Goal: Information Seeking & Learning: Learn about a topic

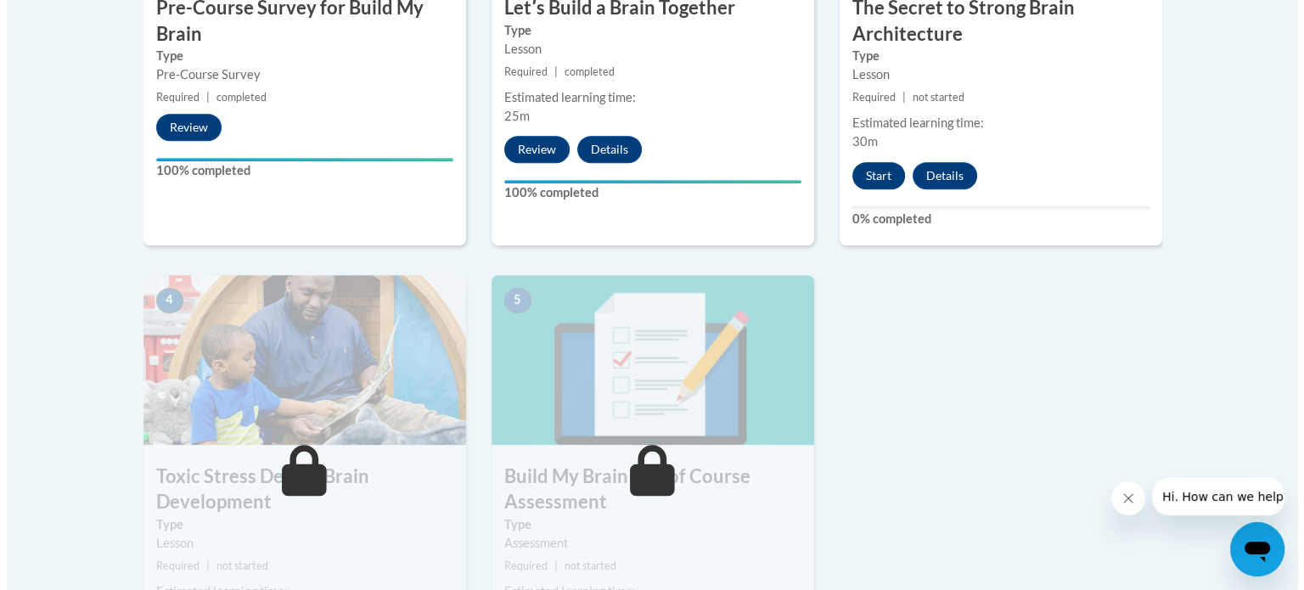
scroll to position [849, 0]
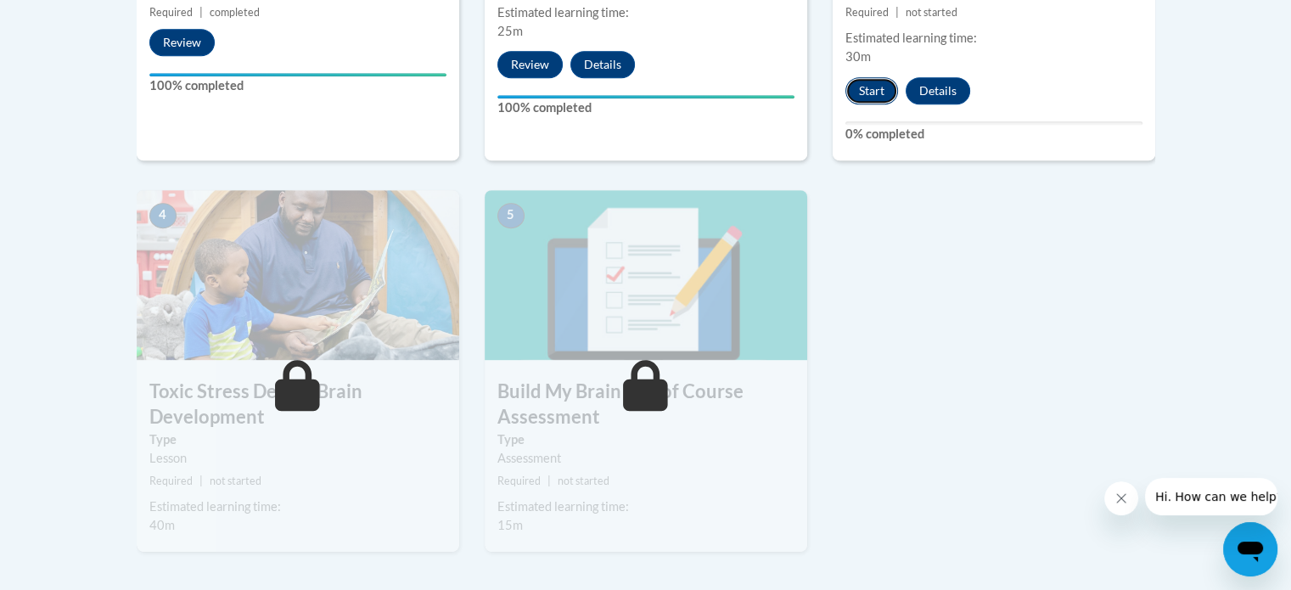
click at [874, 92] on button "Start" at bounding box center [872, 90] width 53 height 27
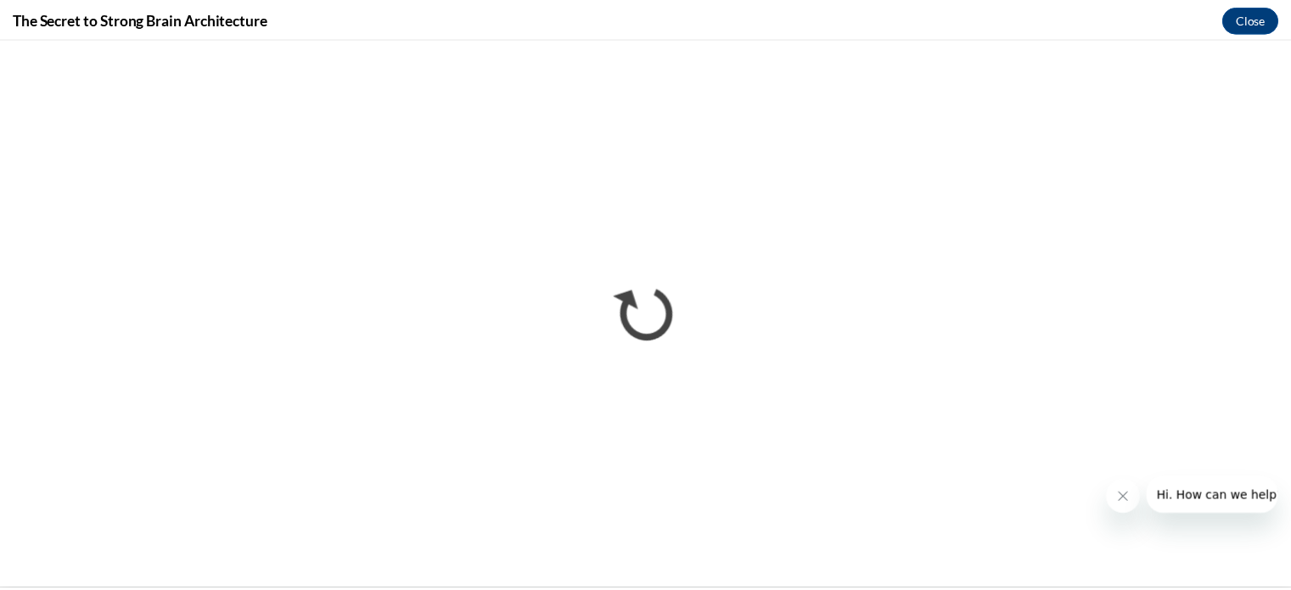
scroll to position [0, 0]
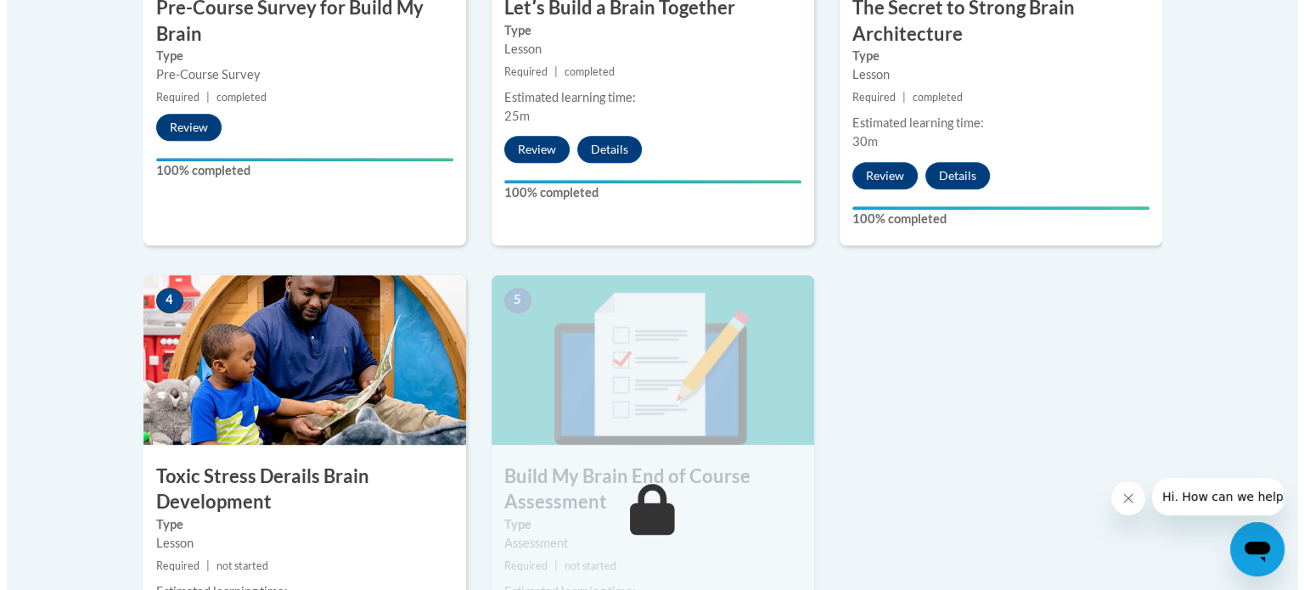
scroll to position [849, 0]
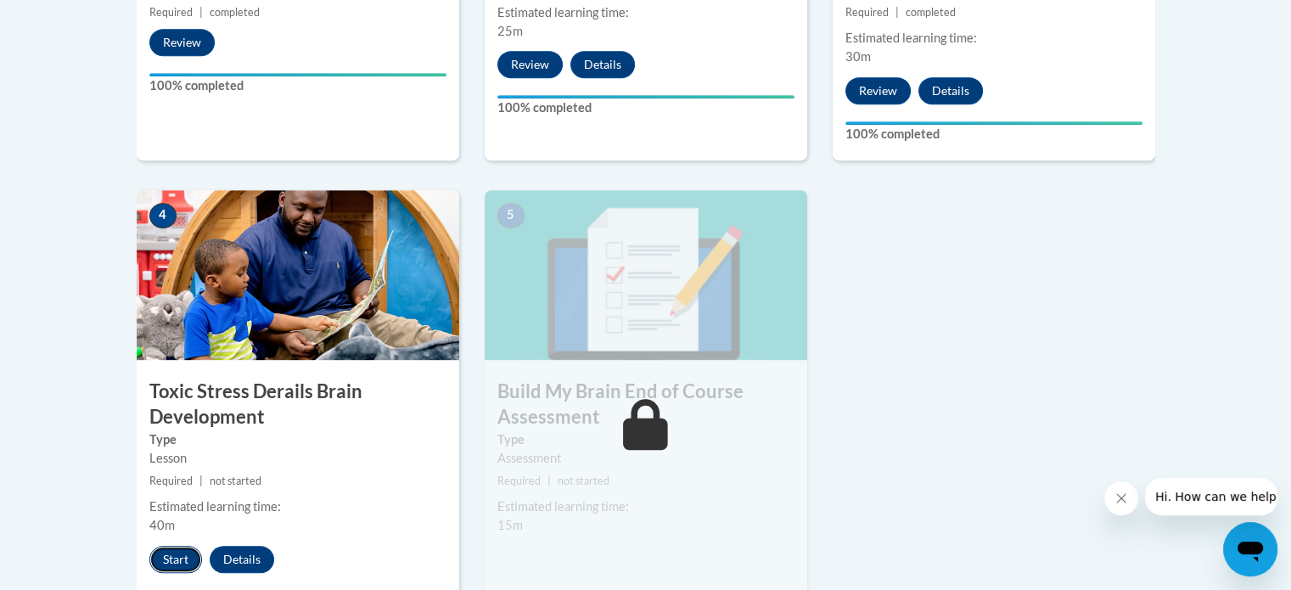
click at [183, 552] on button "Start" at bounding box center [175, 559] width 53 height 27
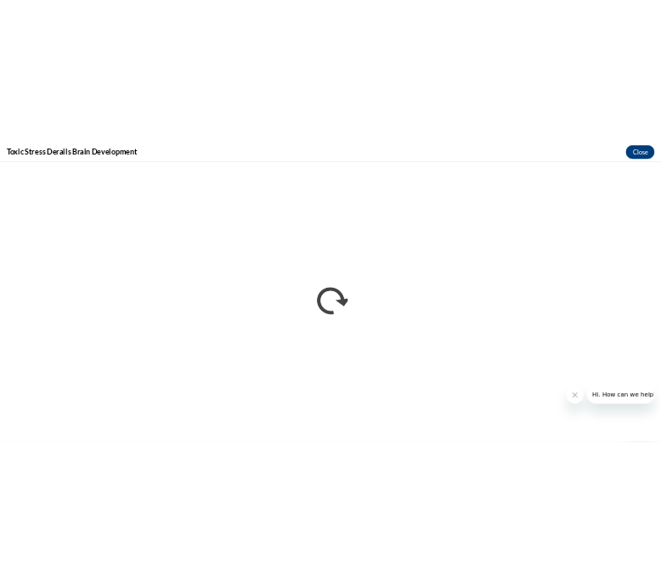
scroll to position [0, 0]
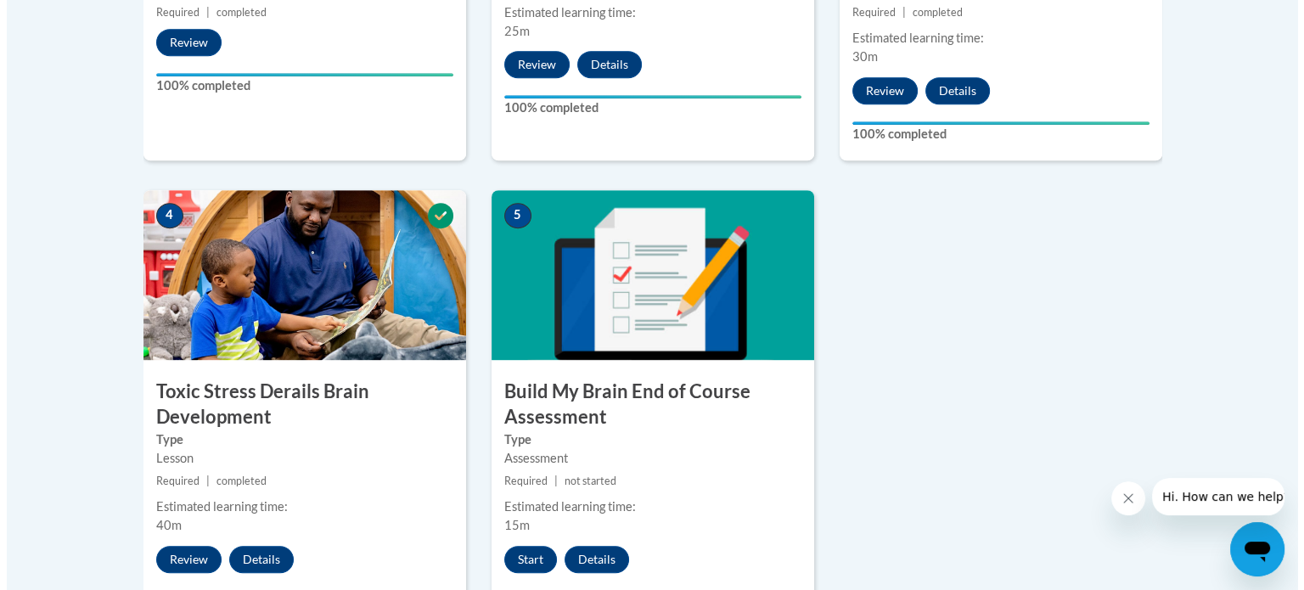
scroll to position [934, 0]
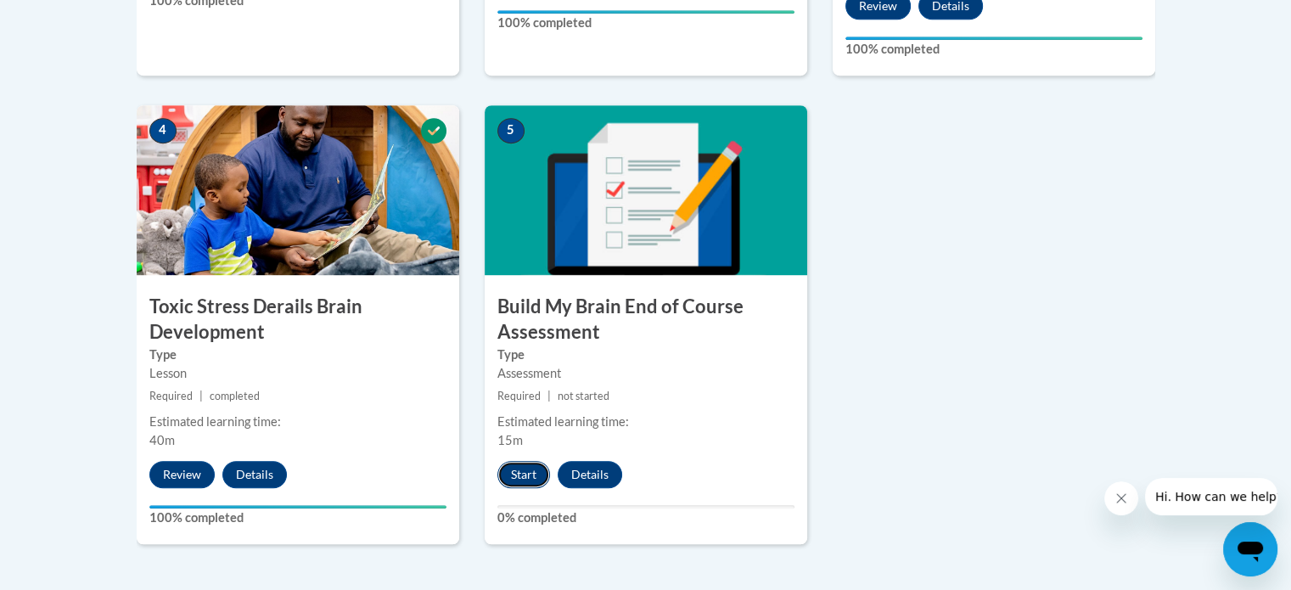
click at [530, 478] on button "Start" at bounding box center [524, 474] width 53 height 27
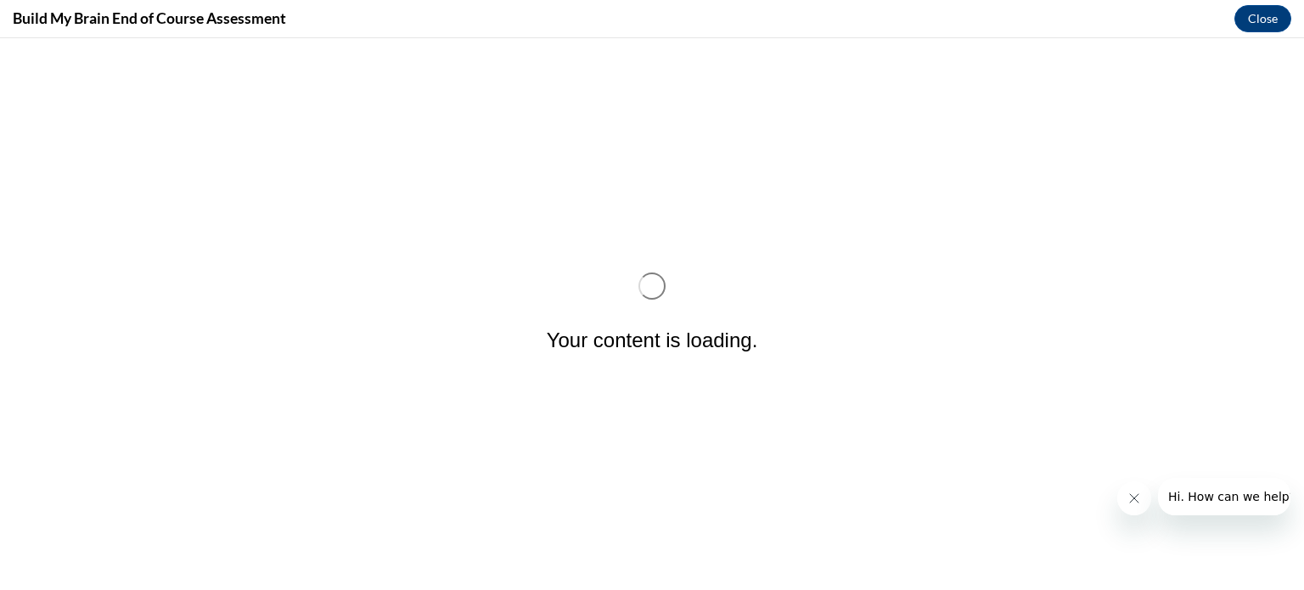
scroll to position [0, 0]
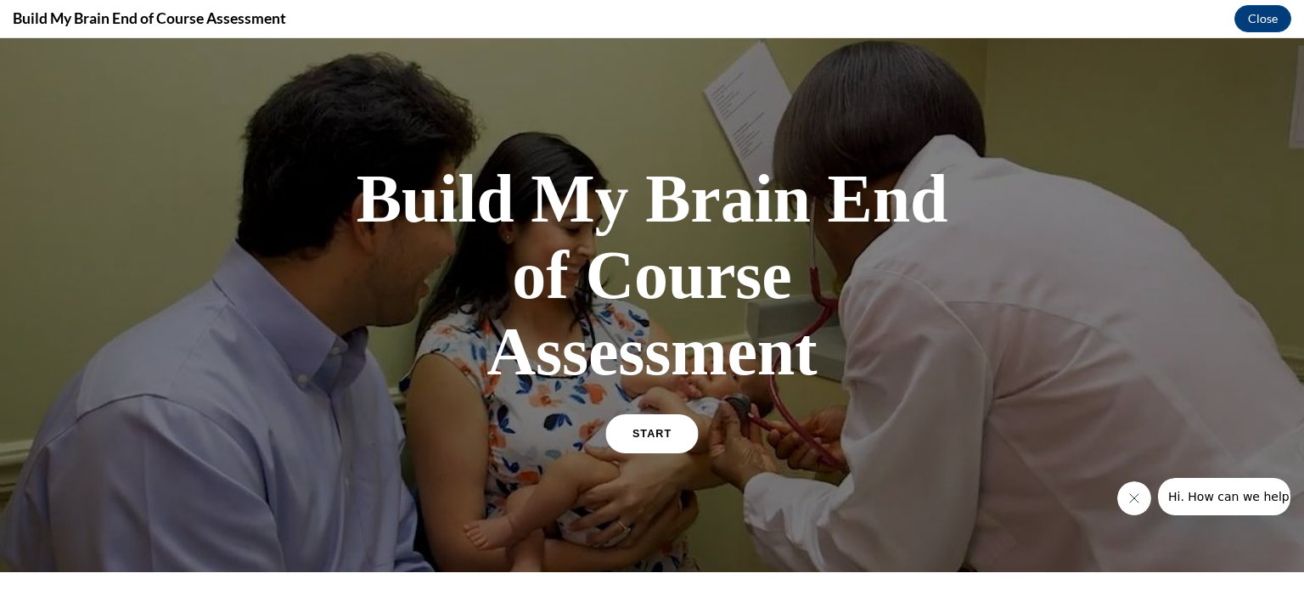
click at [647, 426] on link "START" at bounding box center [651, 433] width 93 height 39
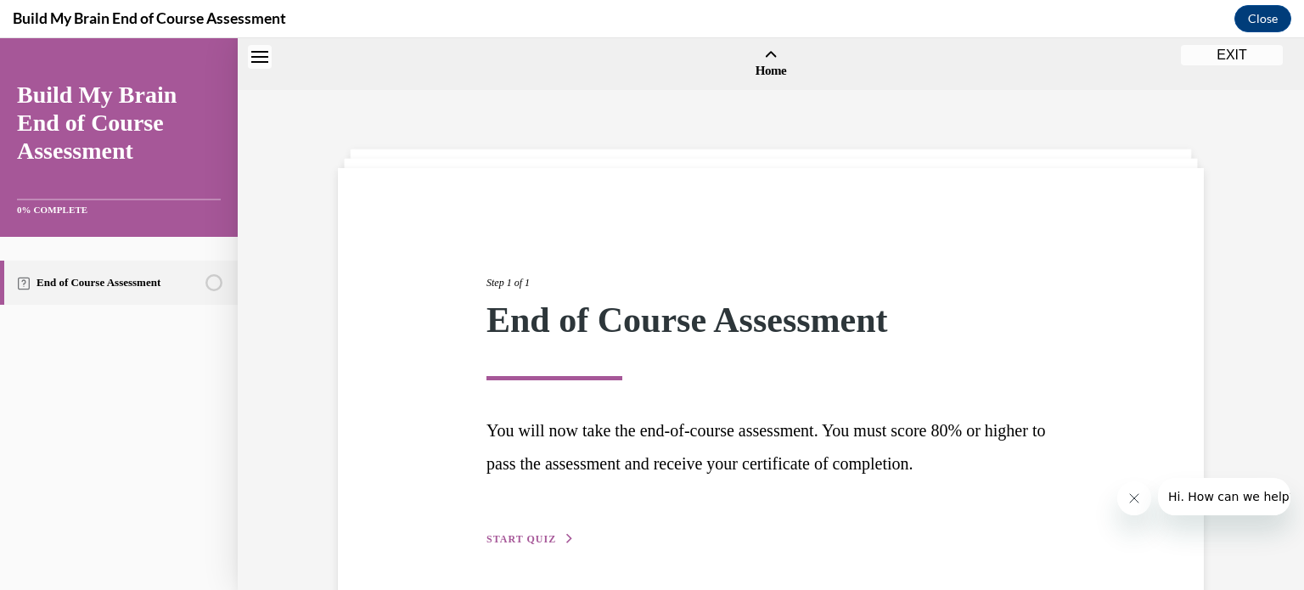
scroll to position [53, 0]
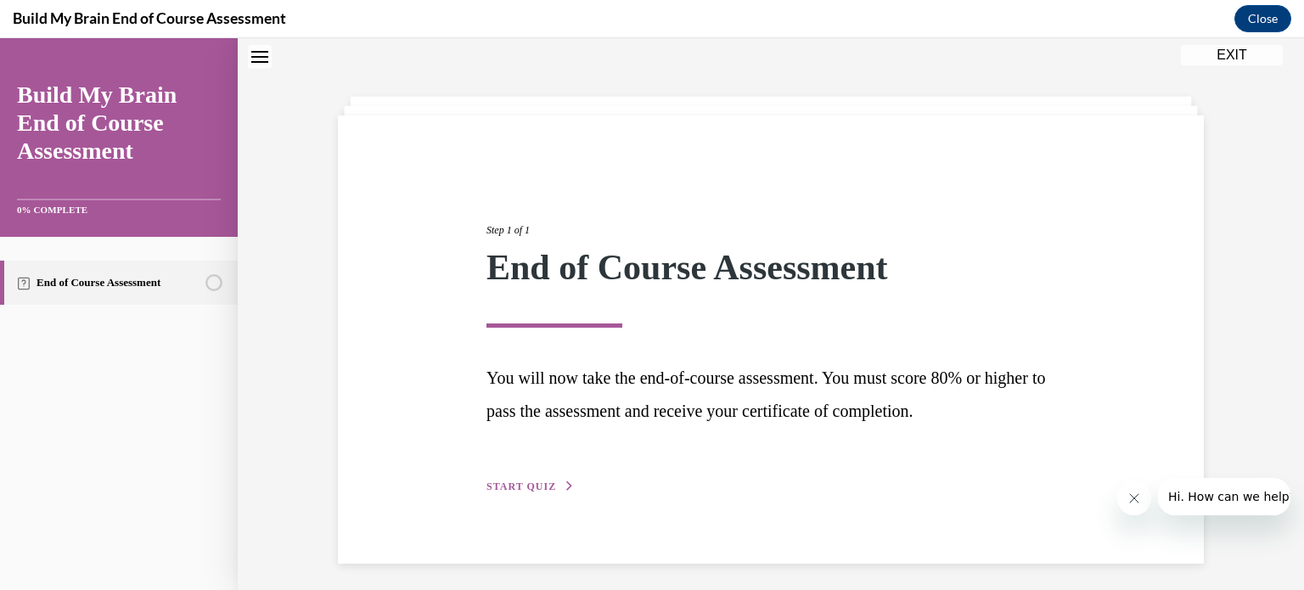
click at [527, 481] on span "START QUIZ" at bounding box center [521, 487] width 70 height 12
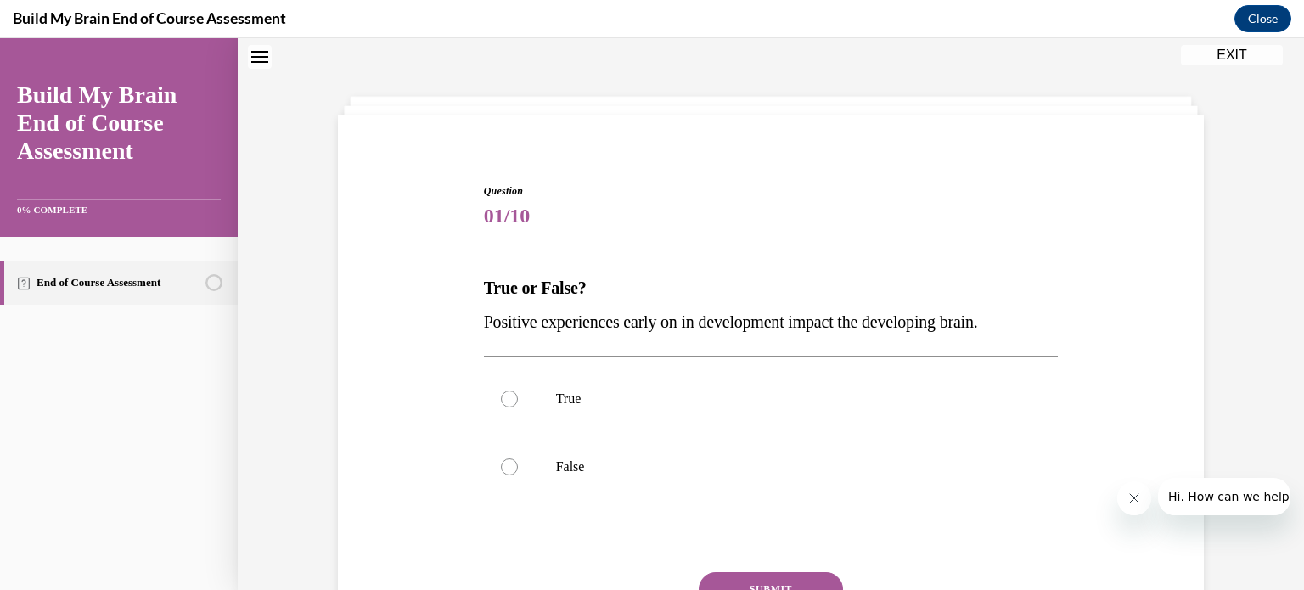
scroll to position [51, 0]
click at [575, 406] on p "True" at bounding box center [786, 400] width 460 height 17
click at [518, 406] on input "True" at bounding box center [509, 400] width 17 height 17
radio input "true"
click at [647, 571] on button "SUBMIT" at bounding box center [771, 591] width 144 height 34
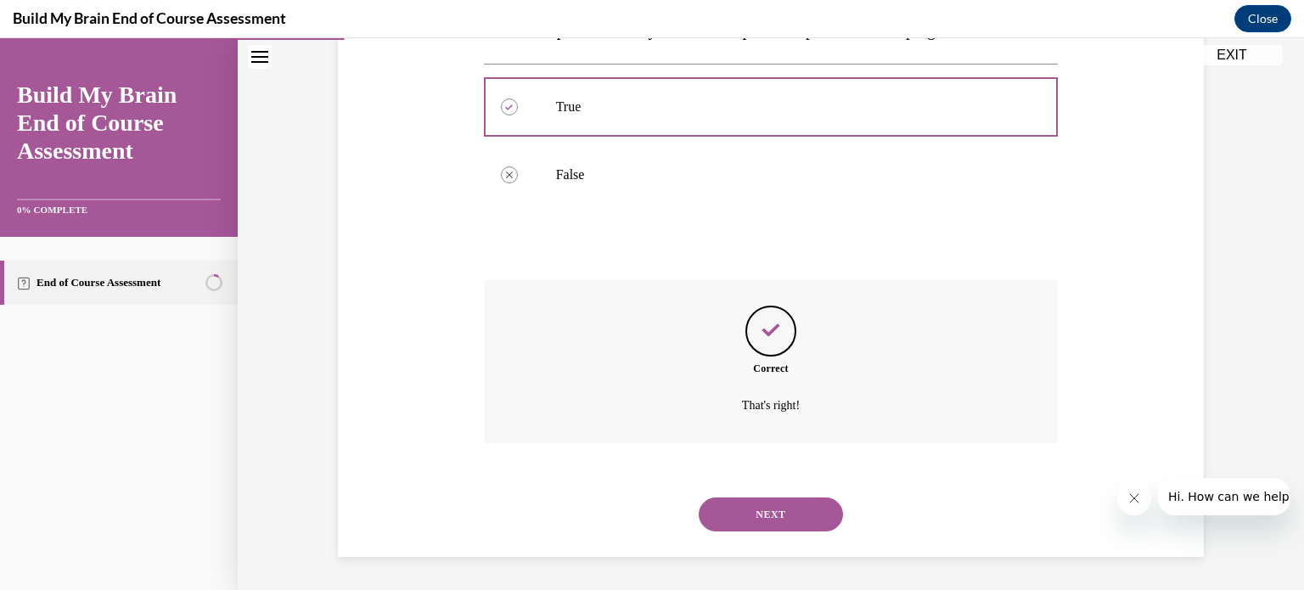
click at [647, 501] on button "NEXT" at bounding box center [771, 515] width 144 height 34
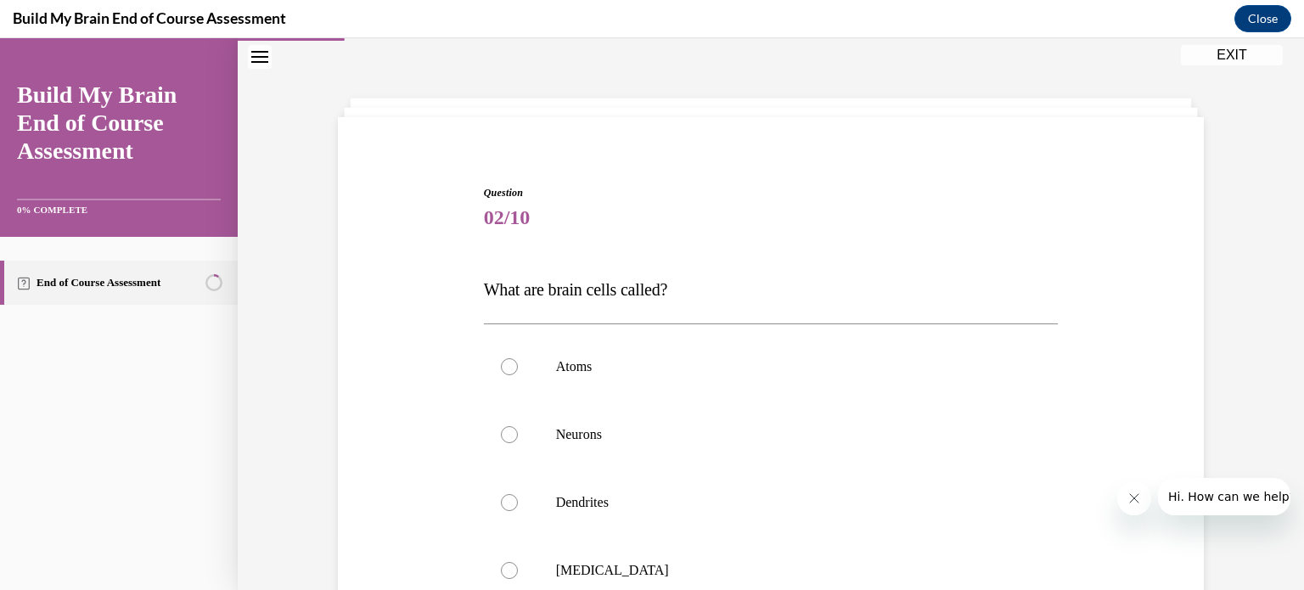
scroll to position [136, 0]
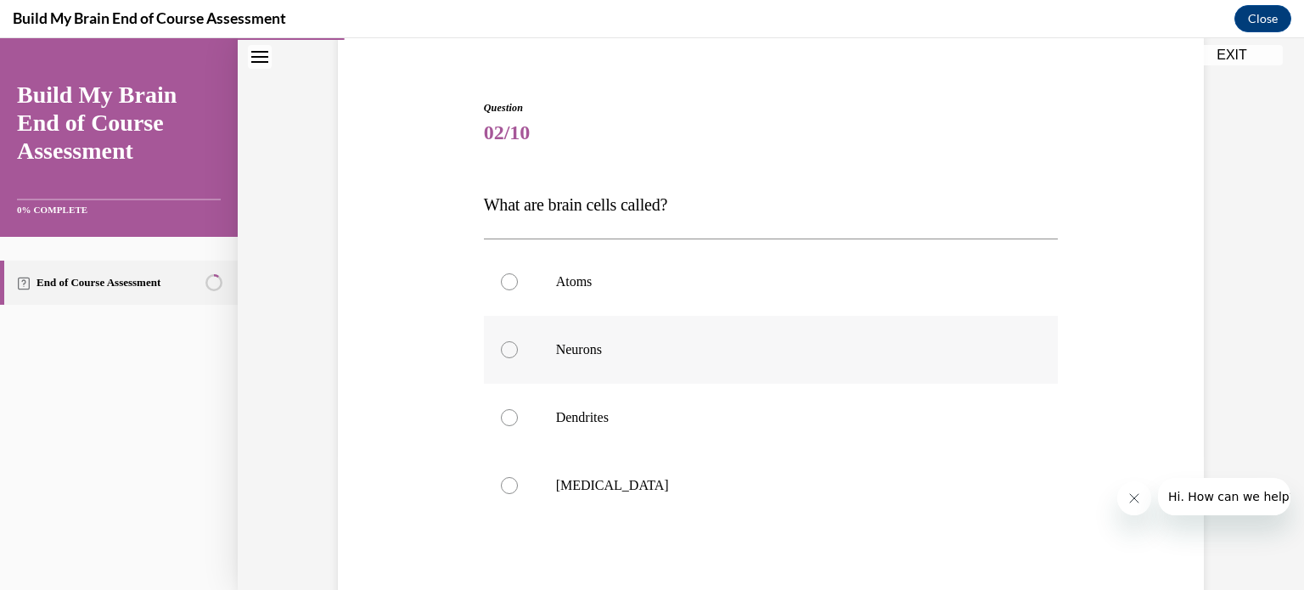
click at [557, 346] on p "Neurons" at bounding box center [786, 349] width 460 height 17
click at [518, 346] on input "Neurons" at bounding box center [509, 349] width 17 height 17
radio input "true"
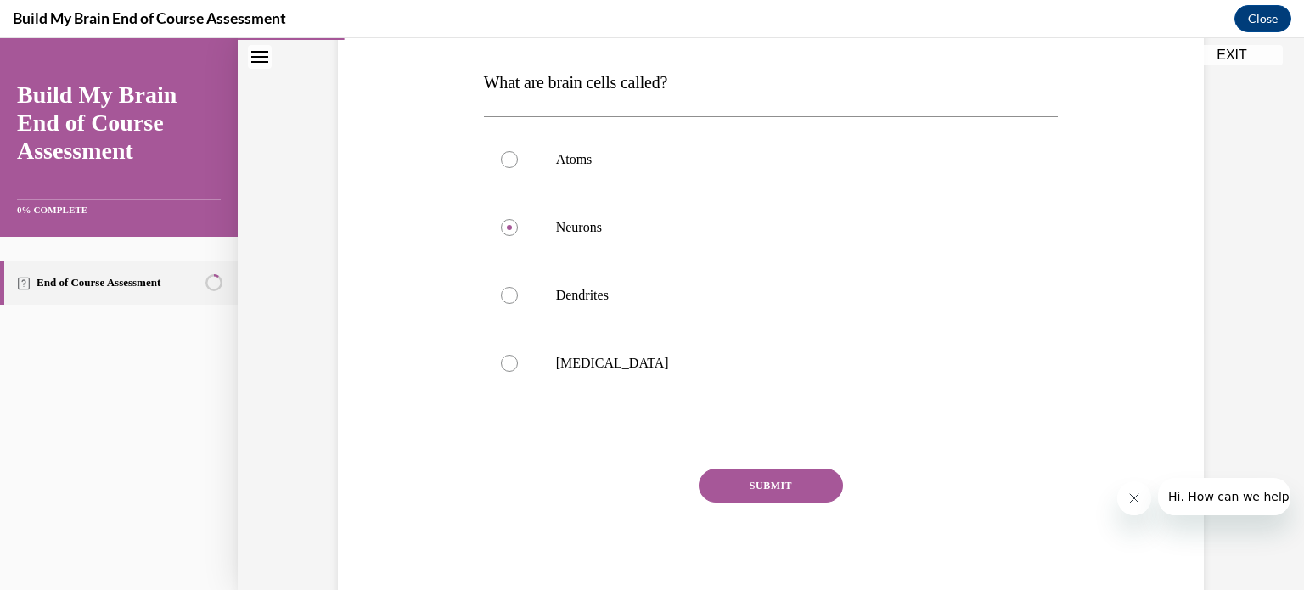
click at [647, 471] on button "SUBMIT" at bounding box center [771, 486] width 144 height 34
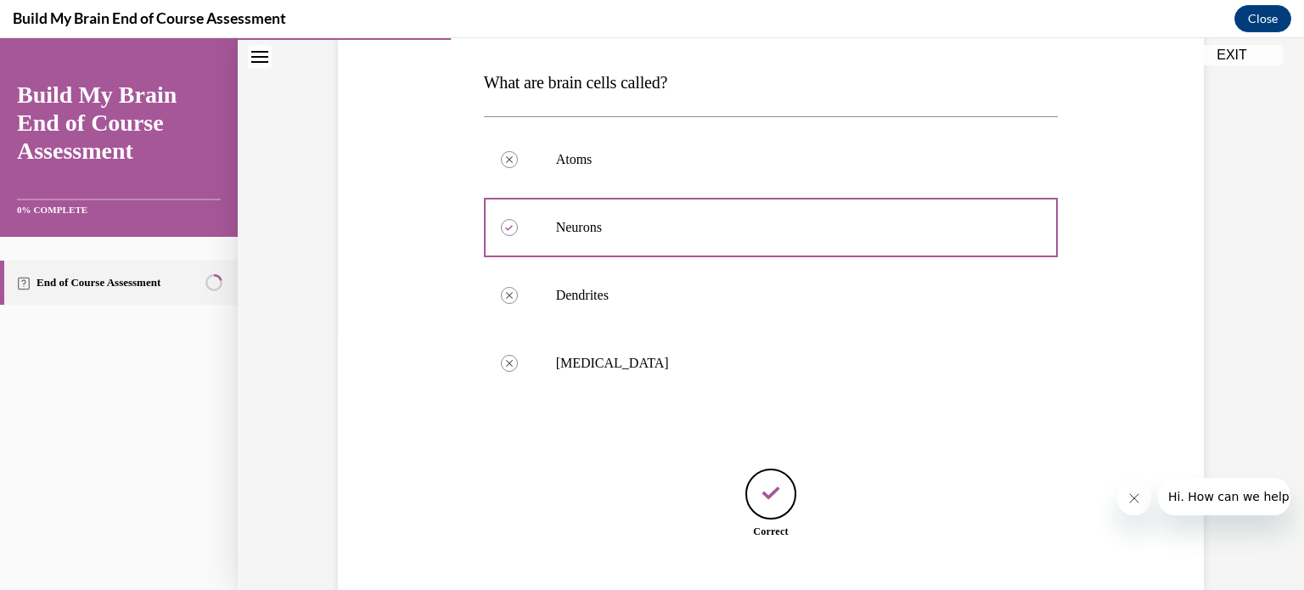
scroll to position [363, 0]
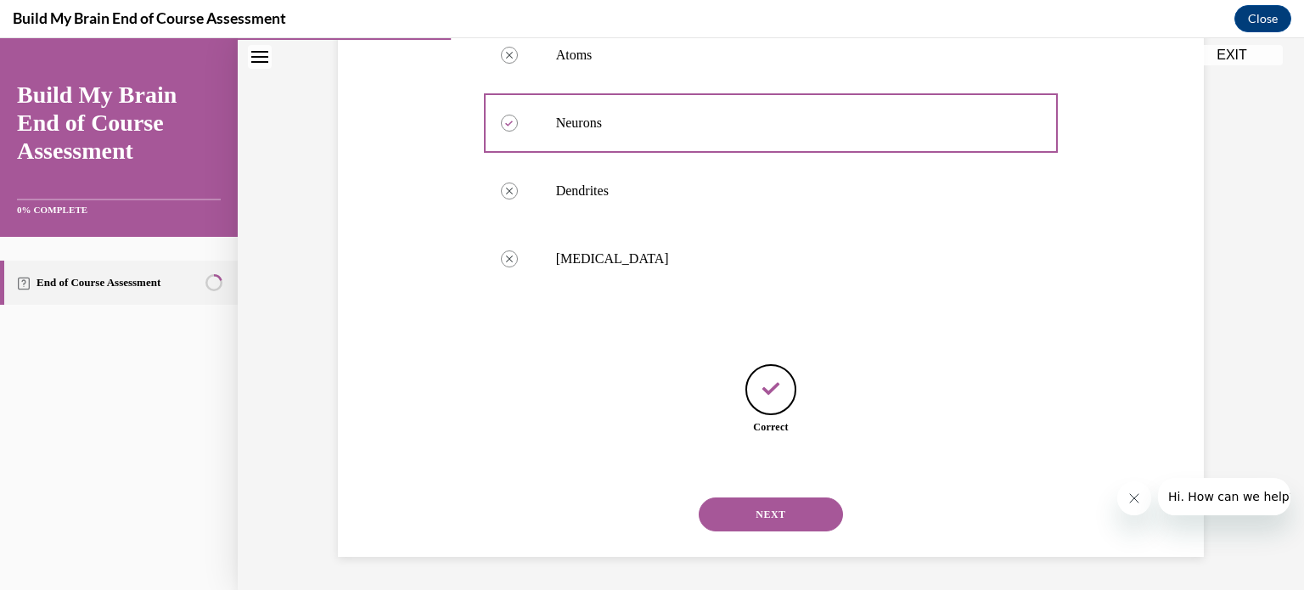
click at [647, 507] on button "NEXT" at bounding box center [771, 515] width 144 height 34
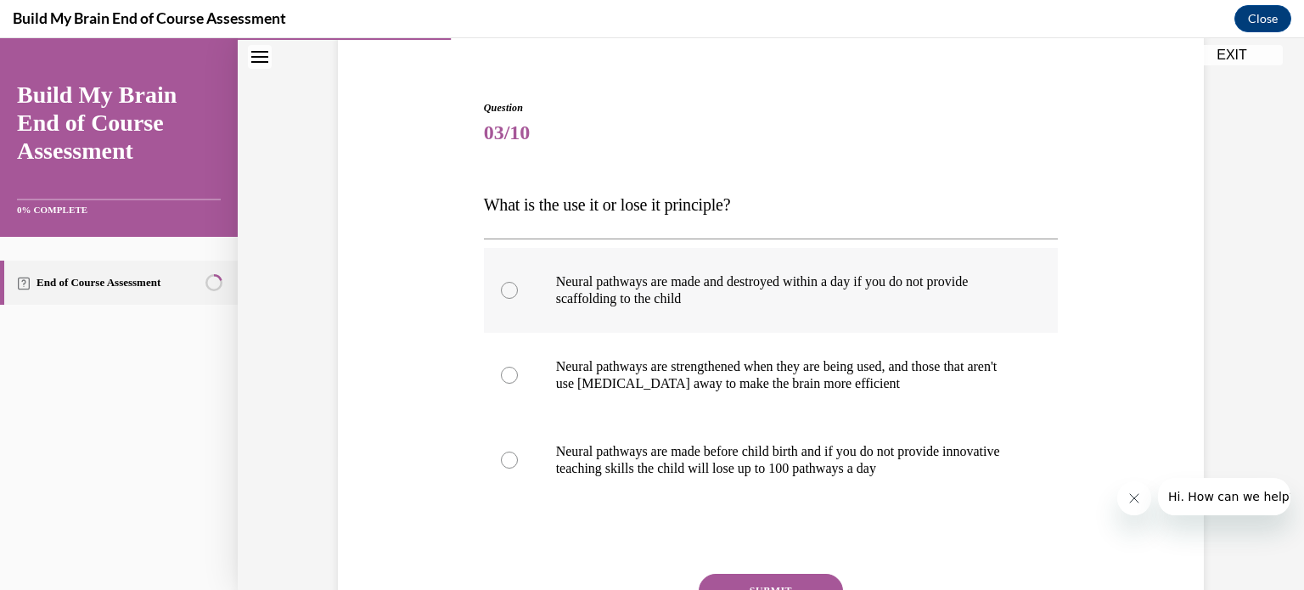
scroll to position [241, 0]
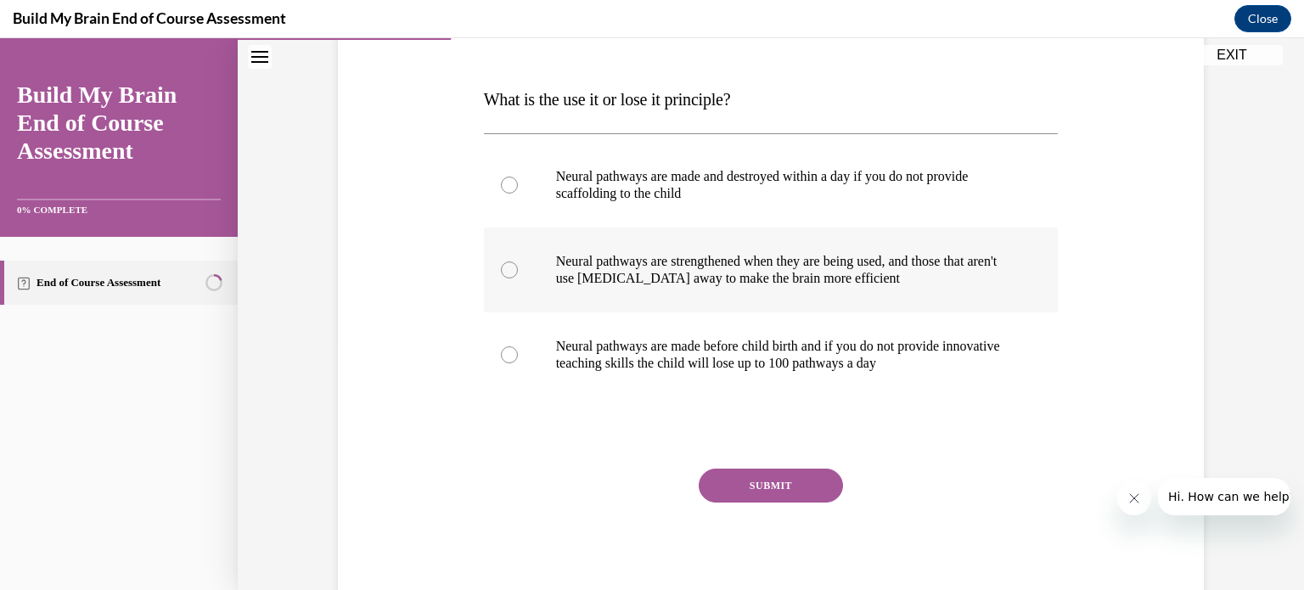
click at [647, 273] on p "Neural pathways are strengthened when they are being used, and those that aren'…" at bounding box center [786, 270] width 460 height 34
click at [518, 273] on input "Neural pathways are strengthened when they are being used, and those that aren'…" at bounding box center [509, 269] width 17 height 17
radio input "true"
click at [647, 481] on button "SUBMIT" at bounding box center [771, 486] width 144 height 34
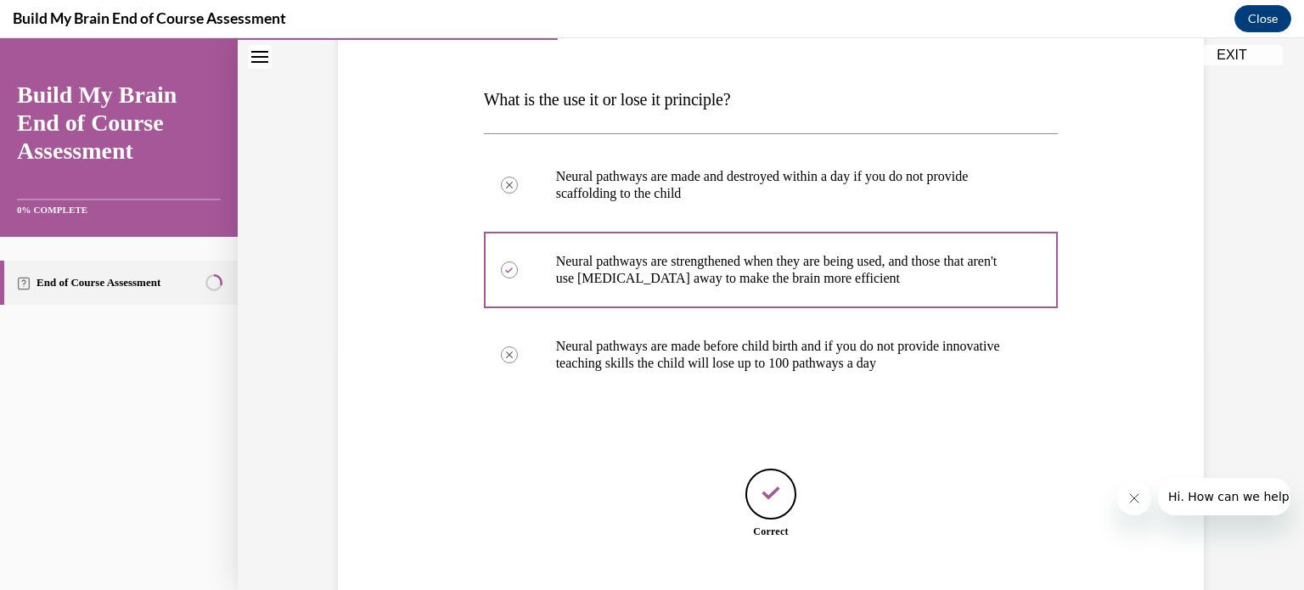
scroll to position [346, 0]
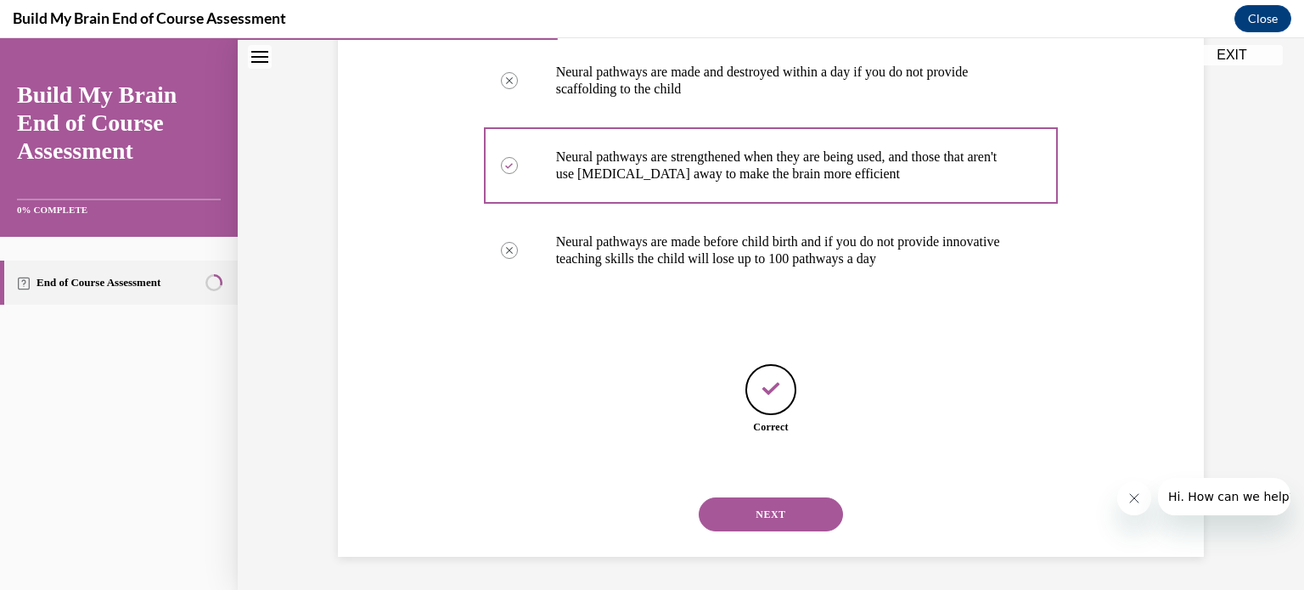
click at [647, 514] on button "NEXT" at bounding box center [771, 515] width 144 height 34
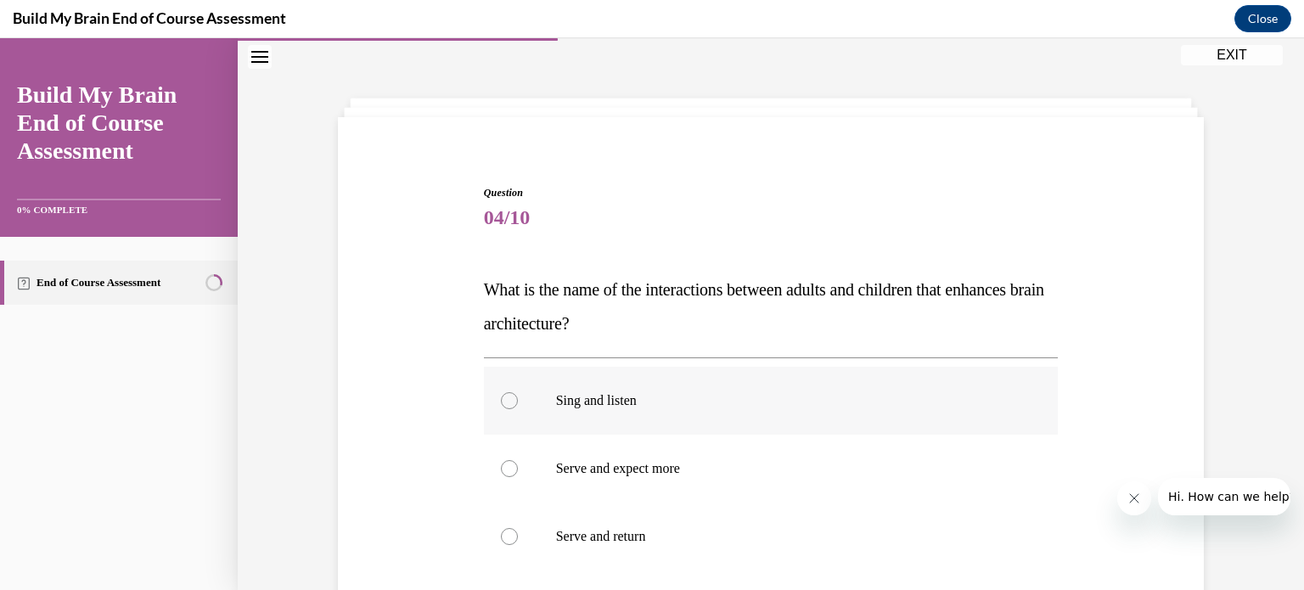
scroll to position [221, 0]
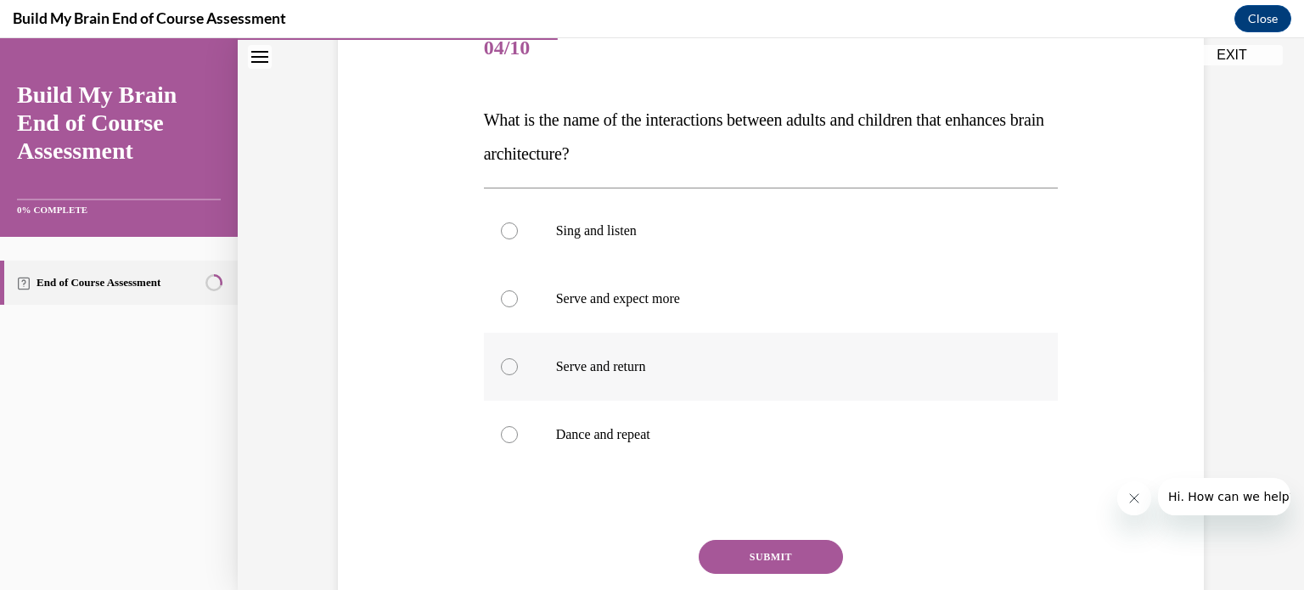
click at [647, 369] on p "Serve and return" at bounding box center [786, 366] width 460 height 17
click at [518, 369] on input "Serve and return" at bounding box center [509, 366] width 17 height 17
radio input "true"
click at [647, 568] on button "SUBMIT" at bounding box center [771, 557] width 144 height 34
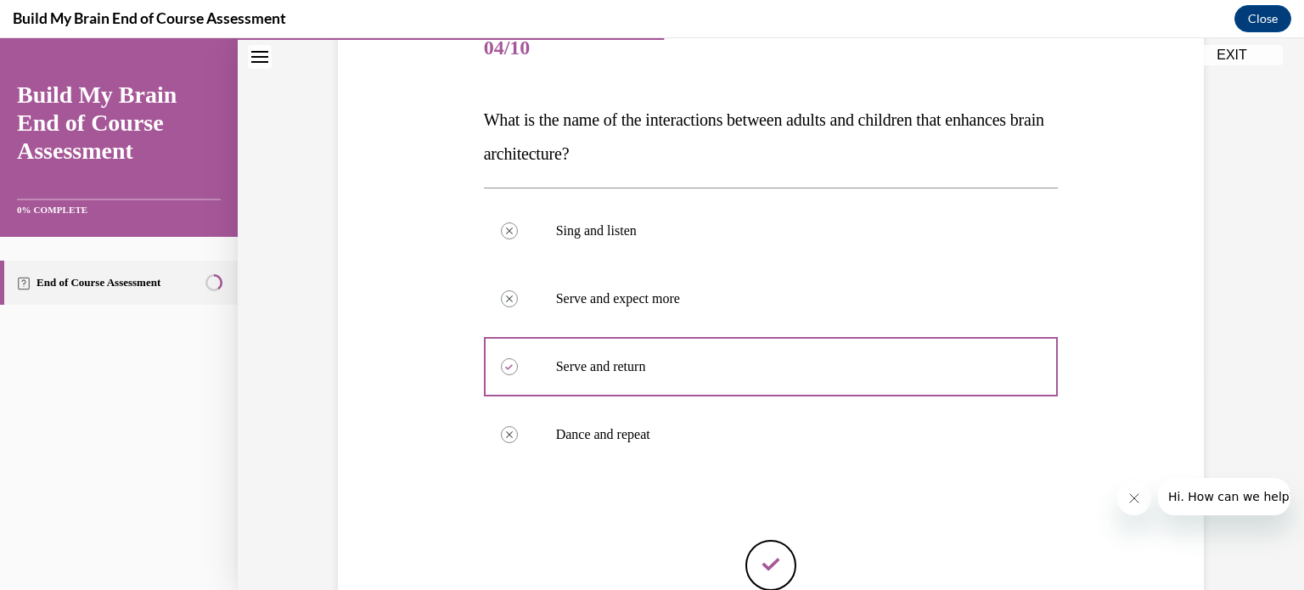
scroll to position [396, 0]
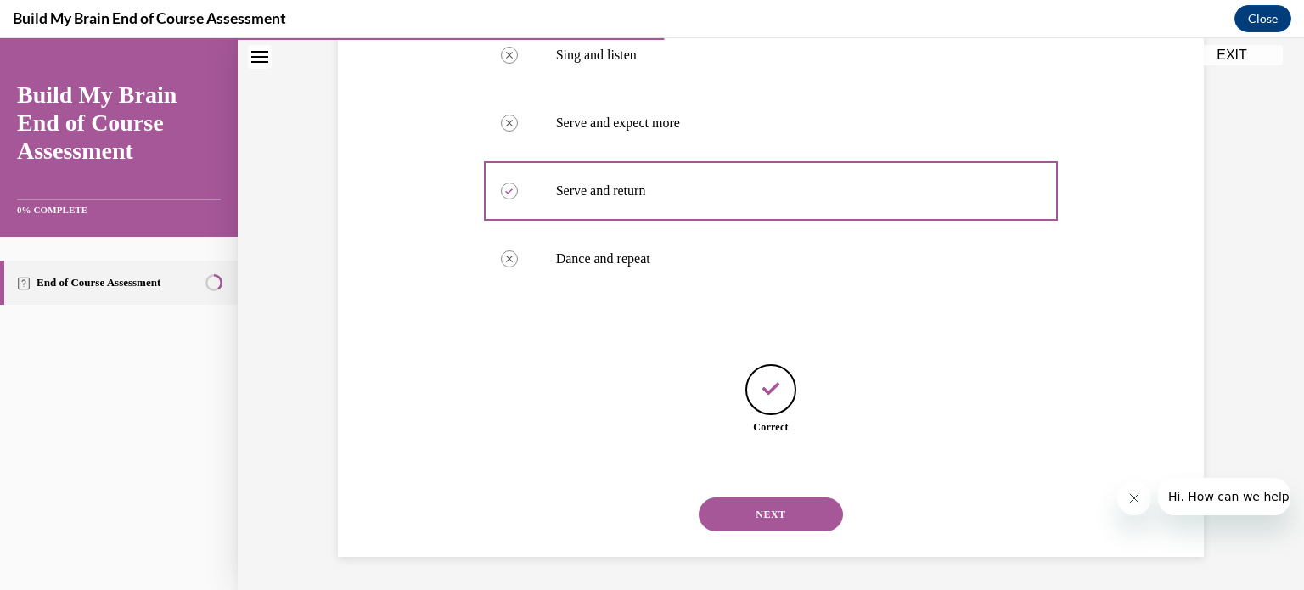
click at [647, 526] on button "NEXT" at bounding box center [771, 515] width 144 height 34
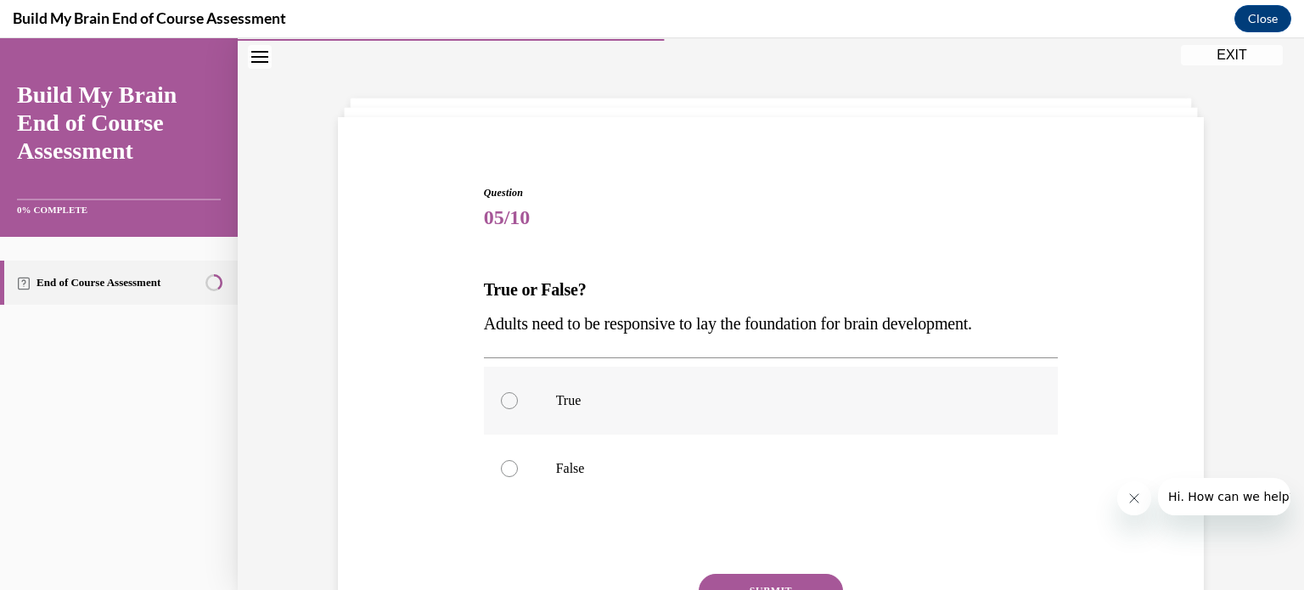
click at [599, 413] on label "True" at bounding box center [771, 401] width 575 height 68
click at [518, 409] on input "True" at bounding box center [509, 400] width 17 height 17
radio input "true"
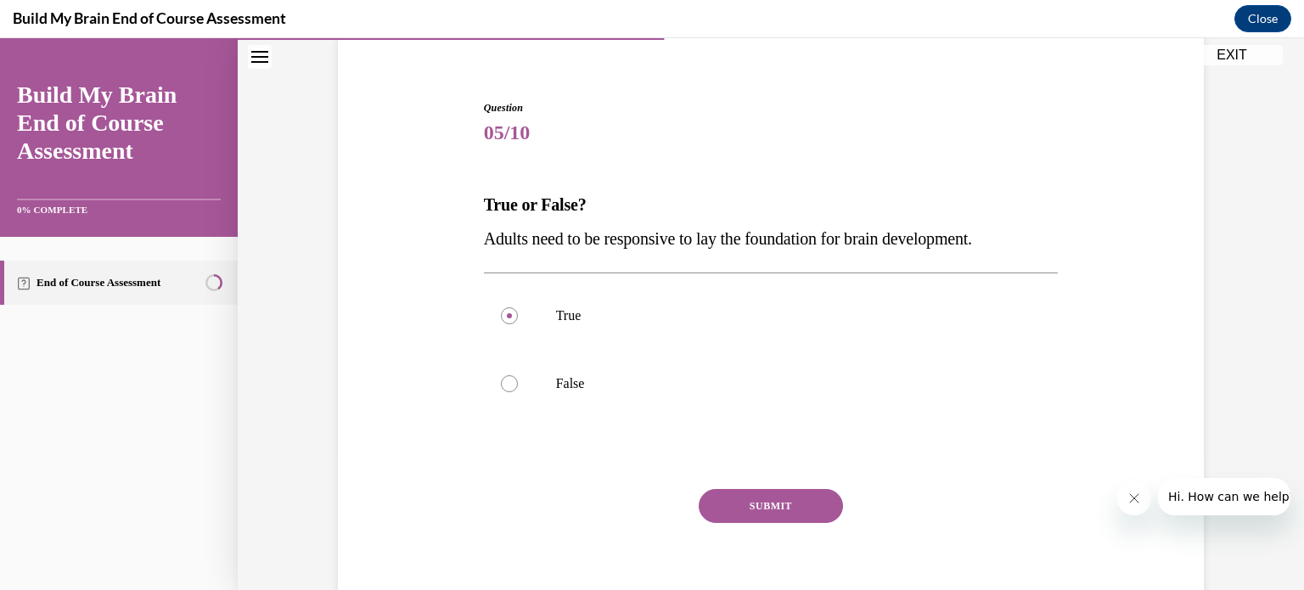
click at [647, 516] on button "SUBMIT" at bounding box center [771, 506] width 144 height 34
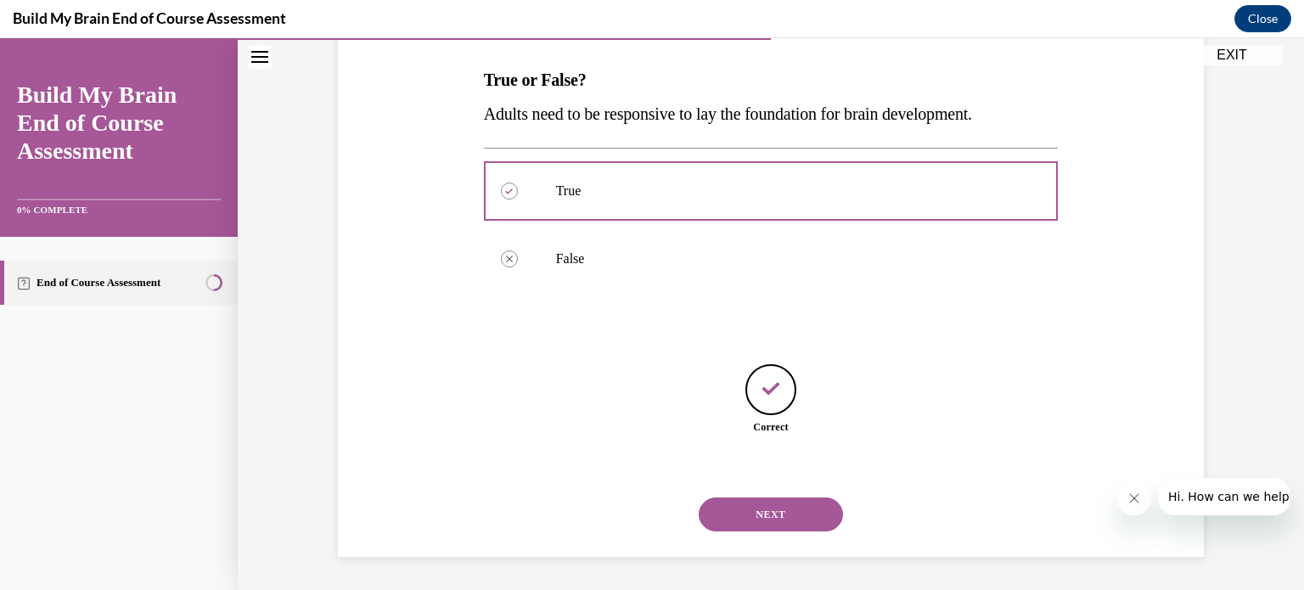
click at [647, 516] on button "NEXT" at bounding box center [771, 515] width 144 height 34
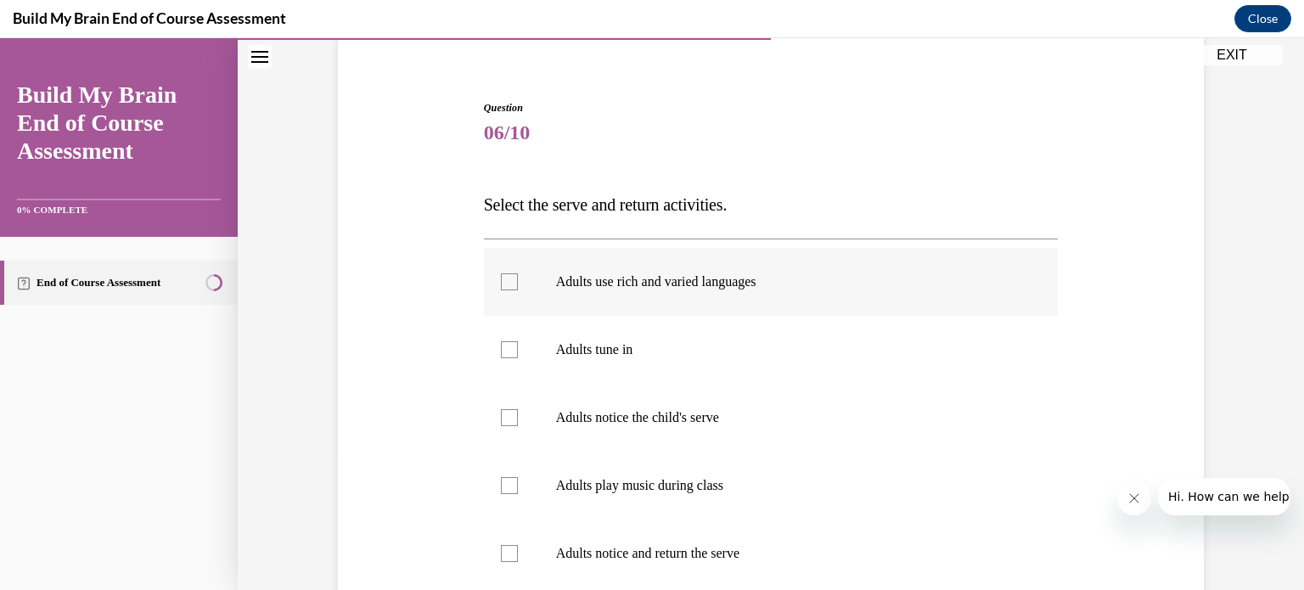
click at [647, 290] on label "Adults use rich and varied languages" at bounding box center [771, 282] width 575 height 68
click at [518, 290] on input "Adults use rich and varied languages" at bounding box center [509, 281] width 17 height 17
checkbox input "true"
click at [631, 351] on p "Adults tune in" at bounding box center [786, 349] width 460 height 17
click at [518, 351] on input "Adults tune in" at bounding box center [509, 349] width 17 height 17
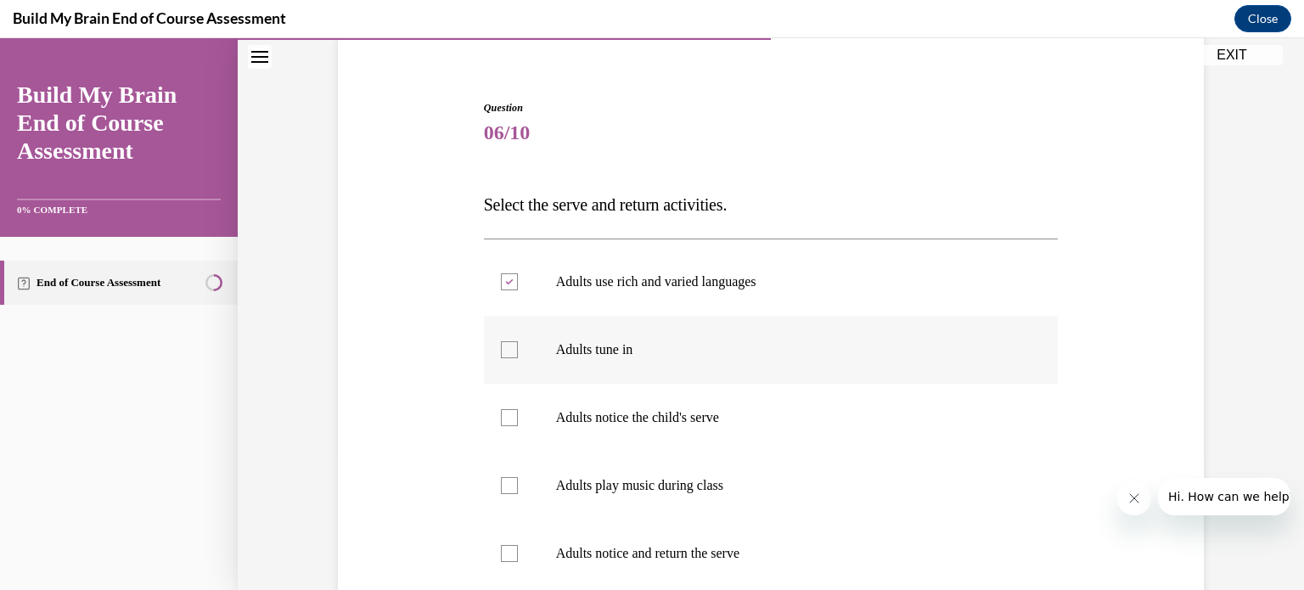
checkbox input "true"
click at [643, 413] on p "Adults notice the child's serve" at bounding box center [786, 417] width 460 height 17
click at [518, 413] on input "Adults notice the child's serve" at bounding box center [509, 417] width 17 height 17
checkbox input "true"
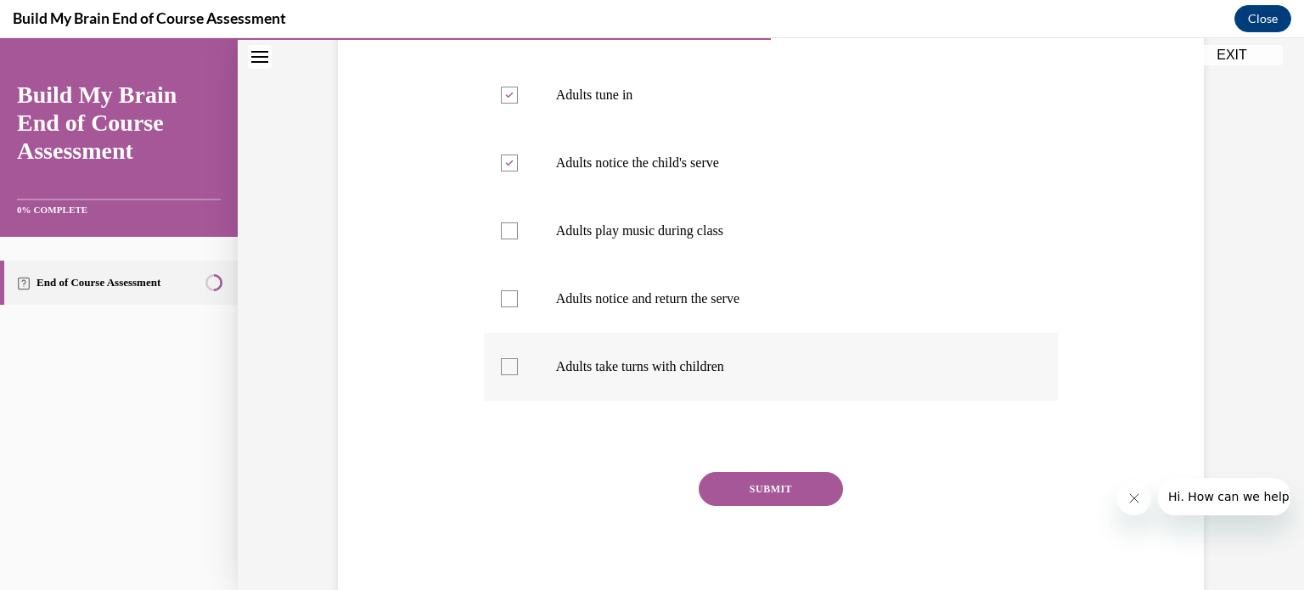
click at [647, 354] on label "Adults take turns with children" at bounding box center [771, 367] width 575 height 68
click at [518, 358] on input "Adults take turns with children" at bounding box center [509, 366] width 17 height 17
checkbox input "true"
click at [647, 294] on p "Adults notice and return the serve" at bounding box center [786, 298] width 460 height 17
click at [518, 294] on input "Adults notice and return the serve" at bounding box center [509, 298] width 17 height 17
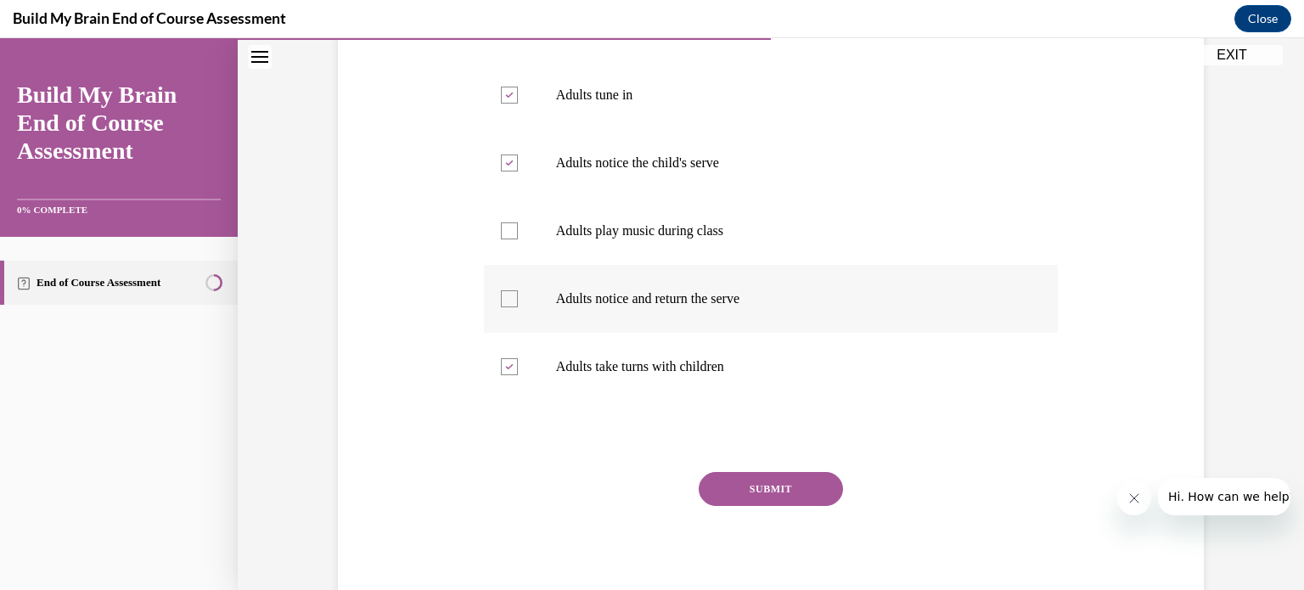
checkbox input "true"
click at [647, 219] on label "Adults play music during class" at bounding box center [771, 231] width 575 height 68
click at [518, 222] on input "Adults play music during class" at bounding box center [509, 230] width 17 height 17
checkbox input "true"
click at [647, 489] on button "SUBMIT" at bounding box center [771, 489] width 144 height 34
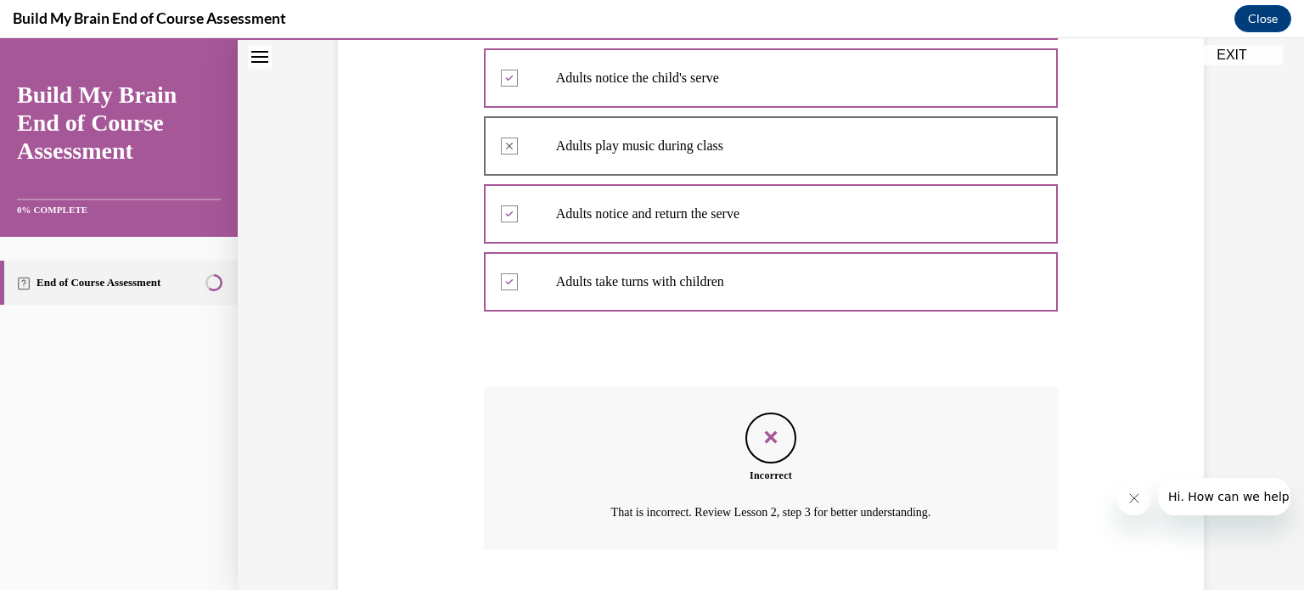
scroll to position [560, 0]
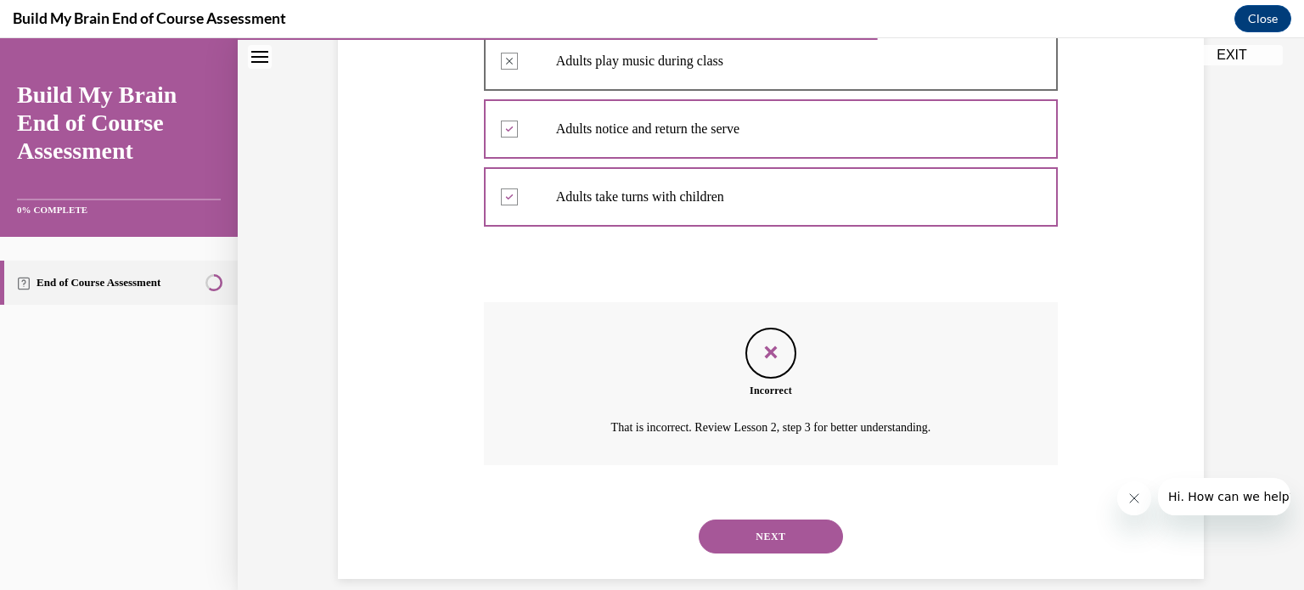
click at [647, 527] on button "NEXT" at bounding box center [771, 537] width 144 height 34
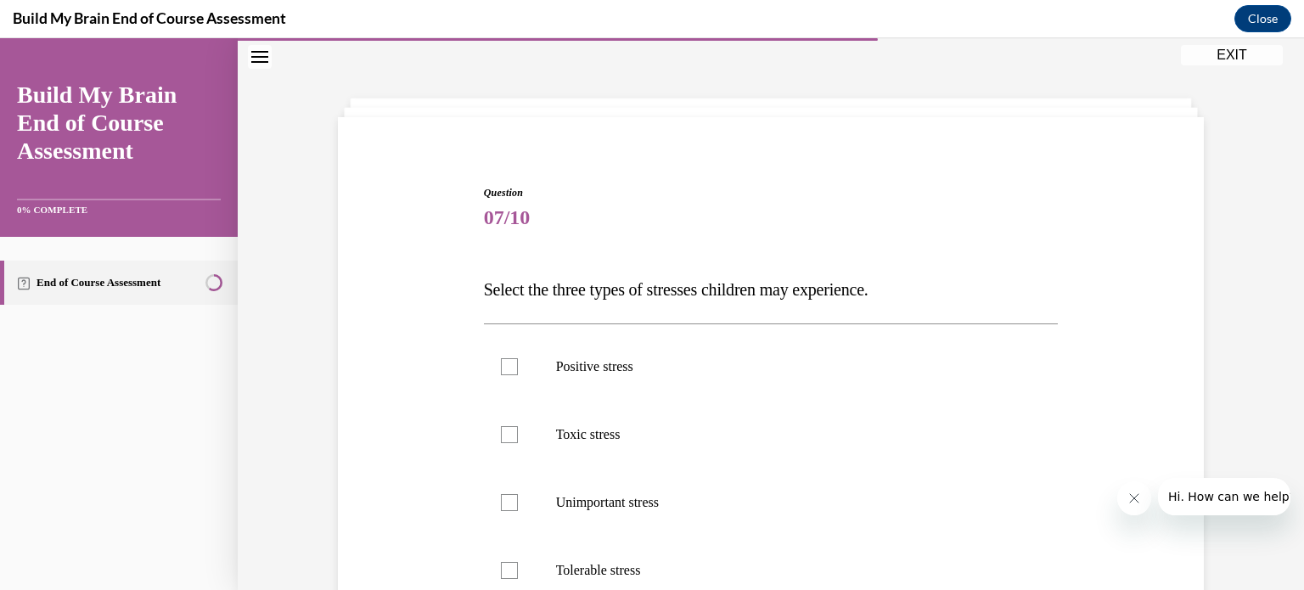
scroll to position [221, 0]
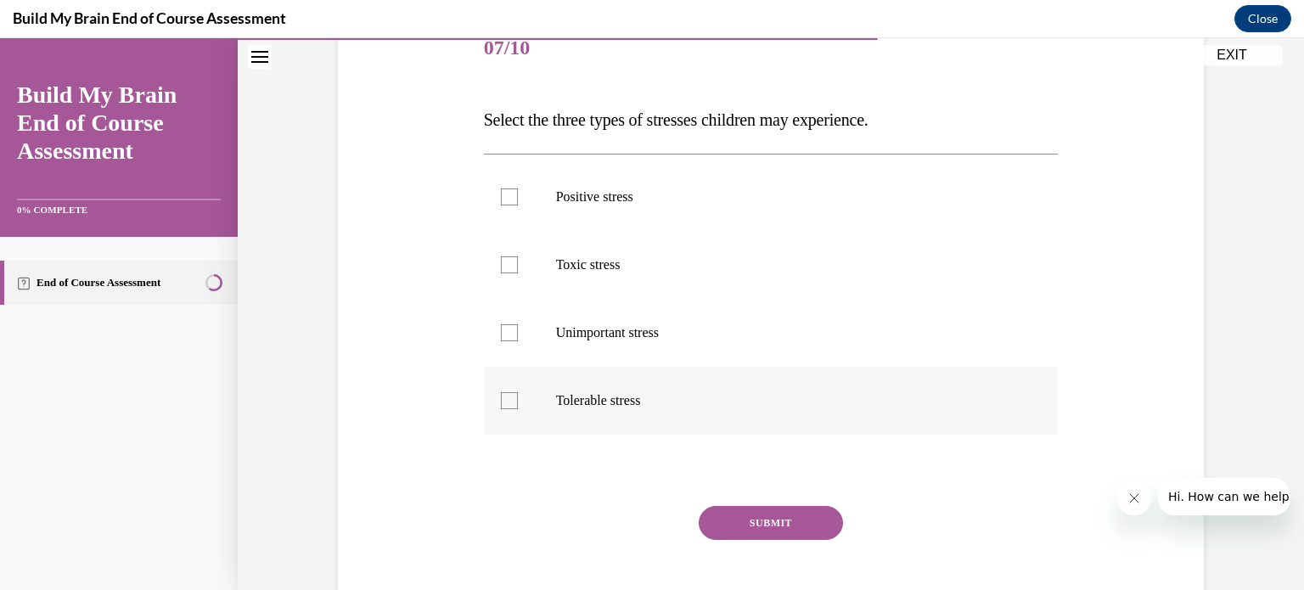
click at [647, 402] on p "Tolerable stress" at bounding box center [786, 400] width 460 height 17
click at [518, 402] on input "Tolerable stress" at bounding box center [509, 400] width 17 height 17
checkbox input "true"
click at [603, 267] on p "Toxic stress" at bounding box center [786, 264] width 460 height 17
click at [518, 267] on input "Toxic stress" at bounding box center [509, 264] width 17 height 17
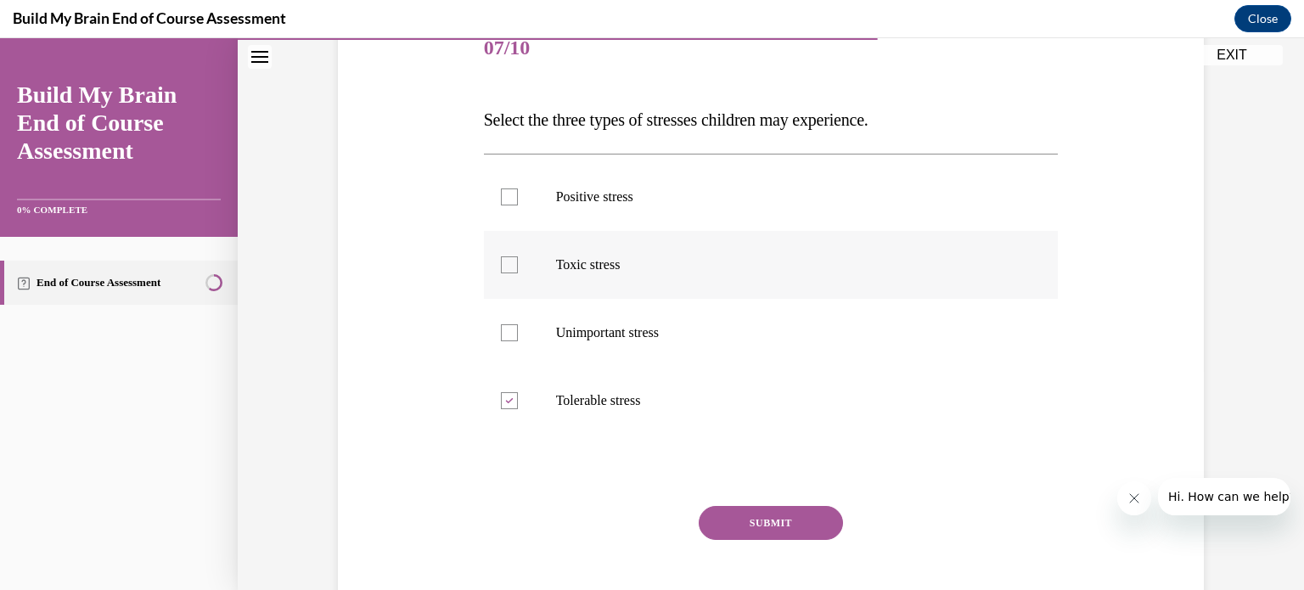
checkbox input "true"
click at [603, 196] on p "Positive stress" at bounding box center [786, 196] width 460 height 17
click at [518, 196] on input "Positive stress" at bounding box center [509, 196] width 17 height 17
checkbox input "true"
click at [647, 508] on button "SUBMIT" at bounding box center [771, 523] width 144 height 34
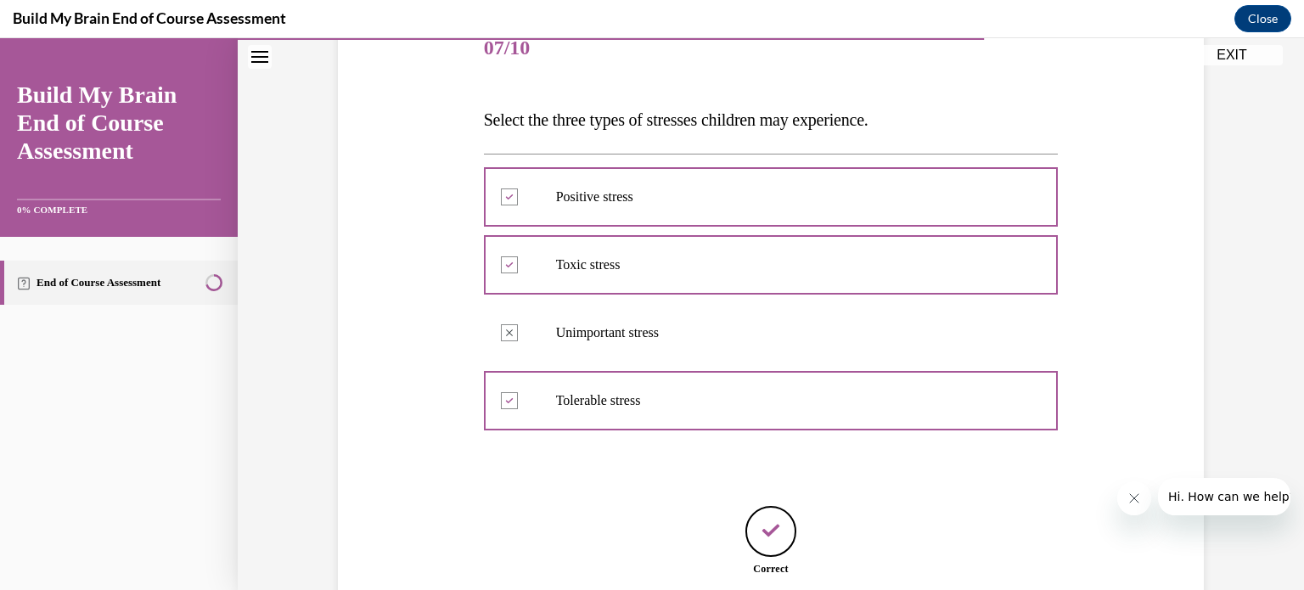
scroll to position [363, 0]
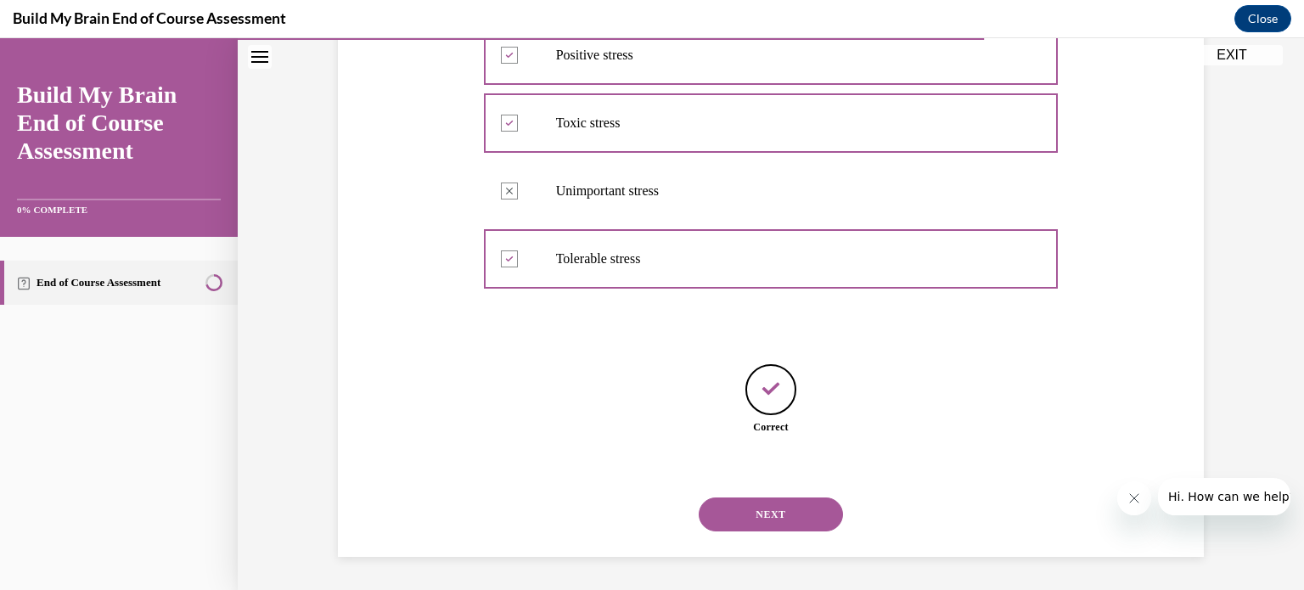
click at [647, 505] on button "NEXT" at bounding box center [771, 515] width 144 height 34
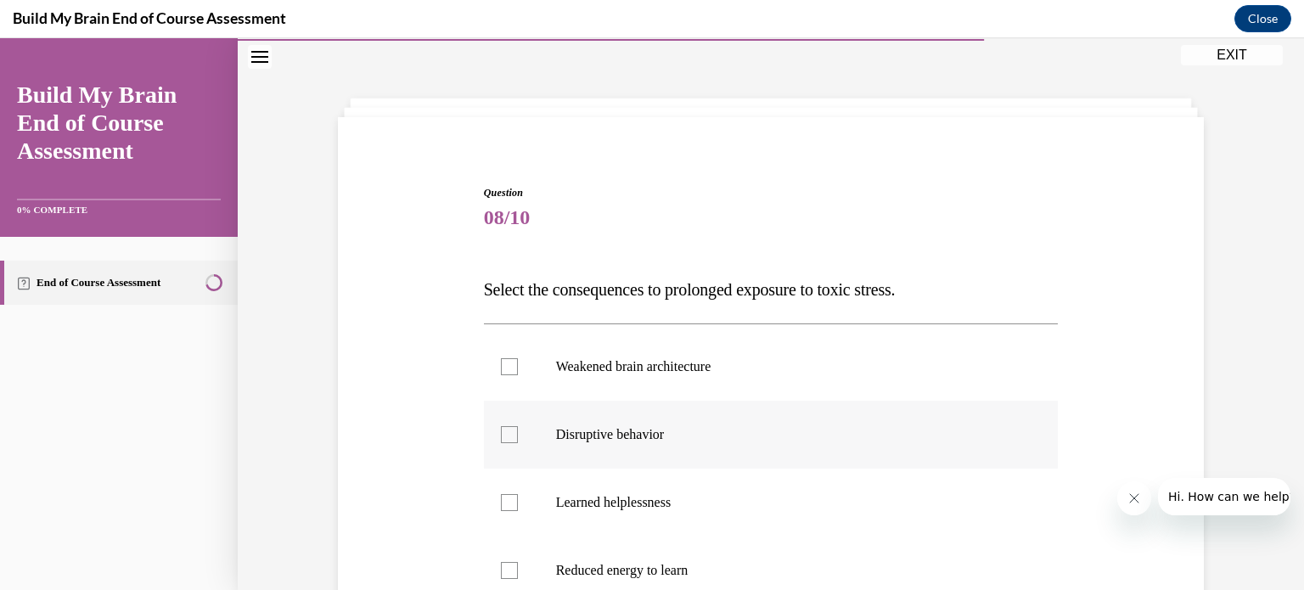
scroll to position [136, 0]
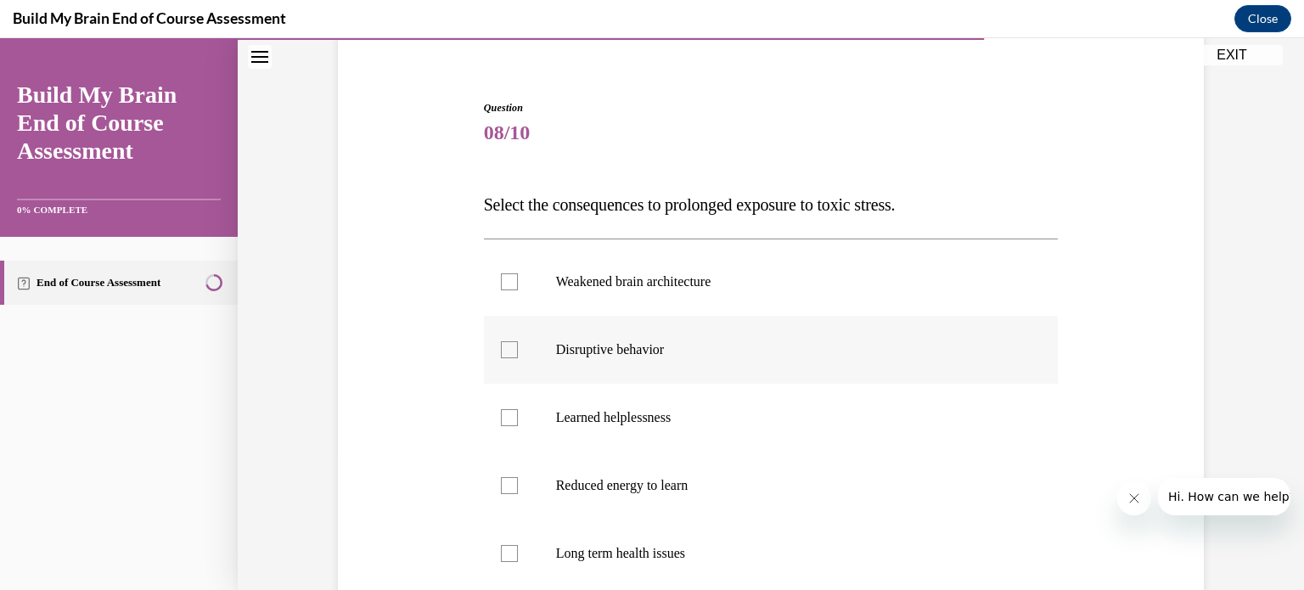
click at [645, 345] on p "Disruptive behavior" at bounding box center [786, 349] width 460 height 17
click at [518, 345] on input "Disruptive behavior" at bounding box center [509, 349] width 17 height 17
checkbox input "true"
click at [647, 276] on p "Weakened brain architecture" at bounding box center [786, 281] width 460 height 17
click at [518, 276] on input "Weakened brain architecture" at bounding box center [509, 281] width 17 height 17
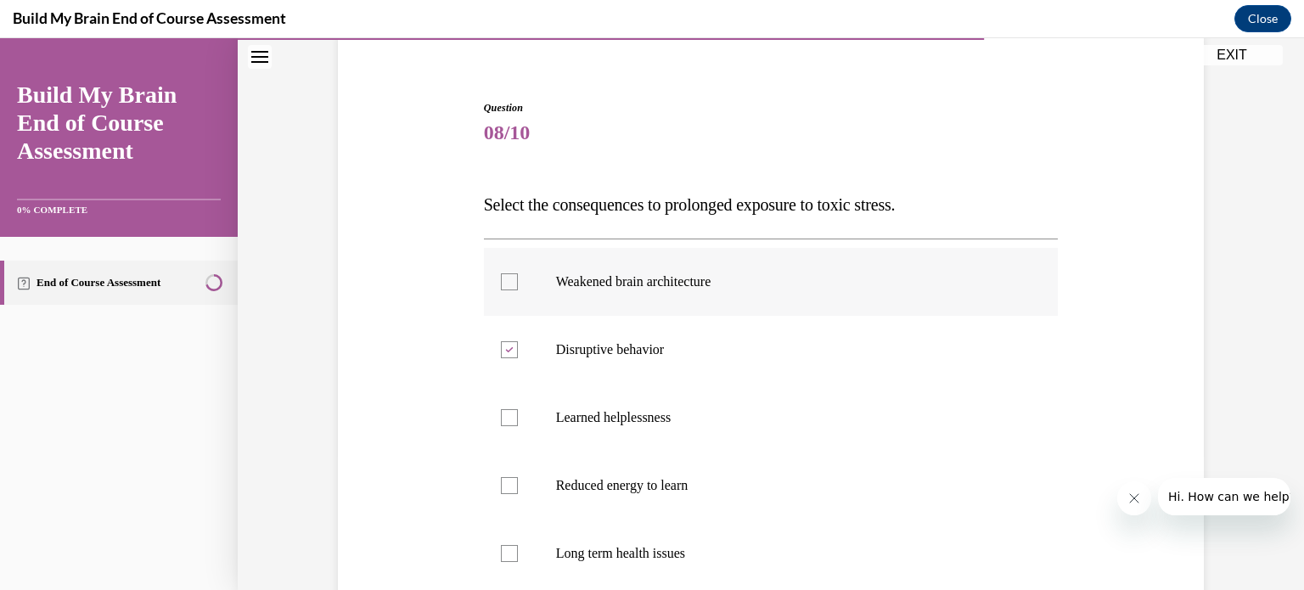
checkbox input "true"
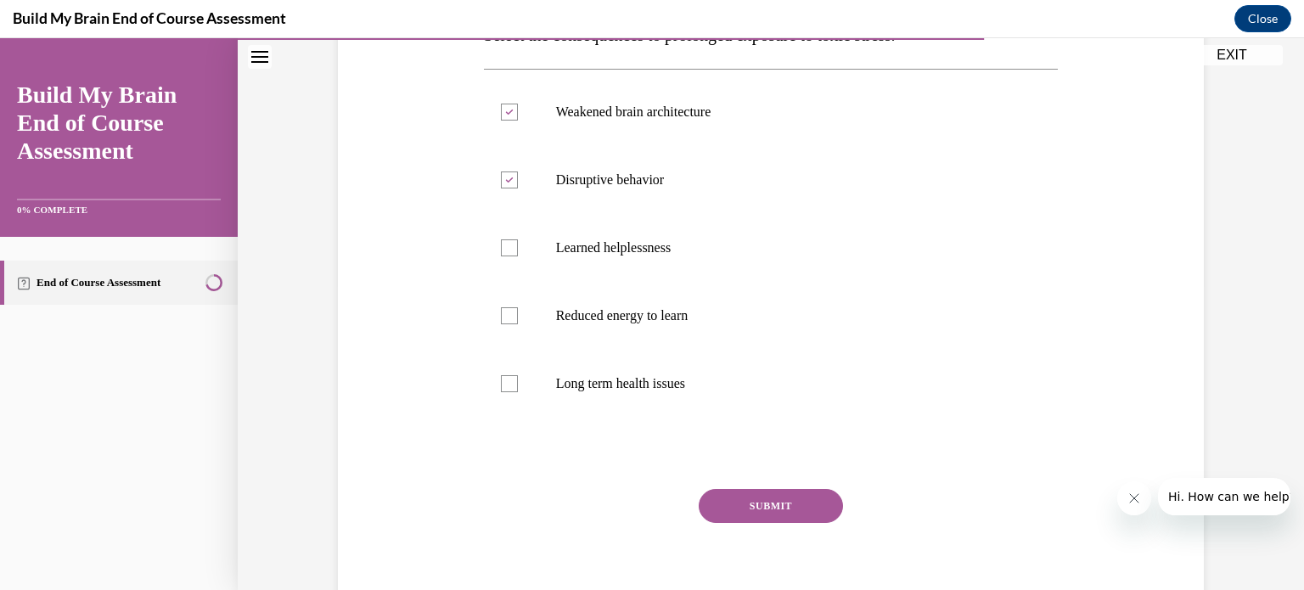
scroll to position [326, 0]
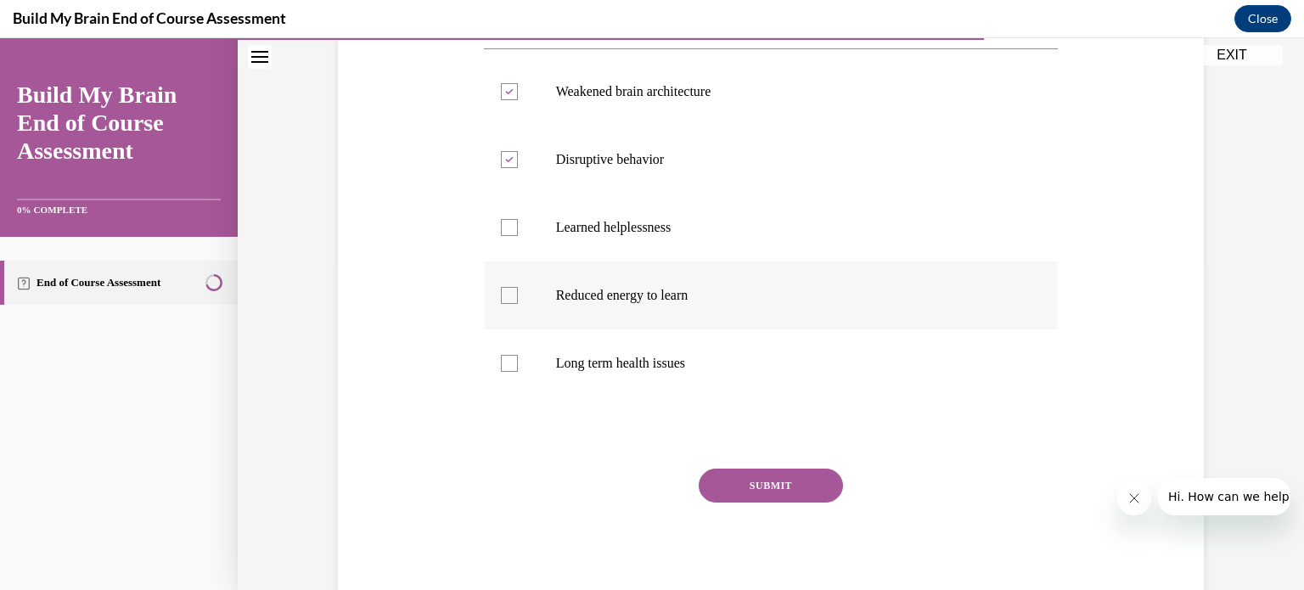
click at [635, 296] on p "Reduced energy to learn" at bounding box center [786, 295] width 460 height 17
click at [518, 296] on input "Reduced energy to learn" at bounding box center [509, 295] width 17 height 17
checkbox input "true"
click at [647, 491] on button "SUBMIT" at bounding box center [771, 486] width 144 height 34
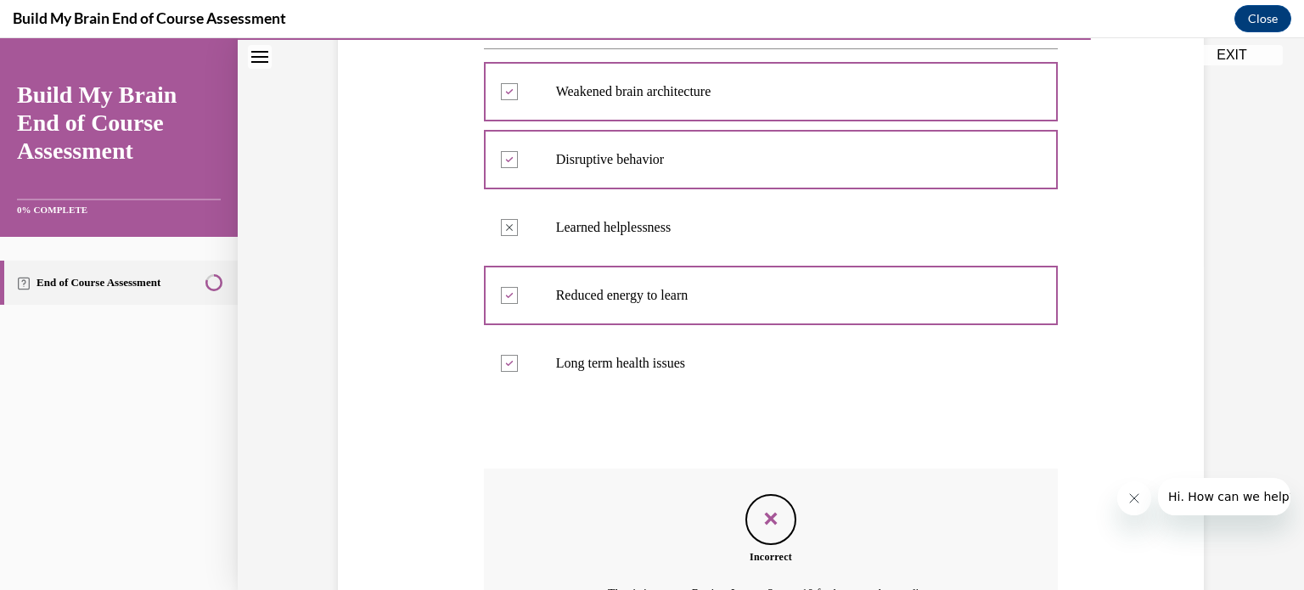
scroll to position [514, 0]
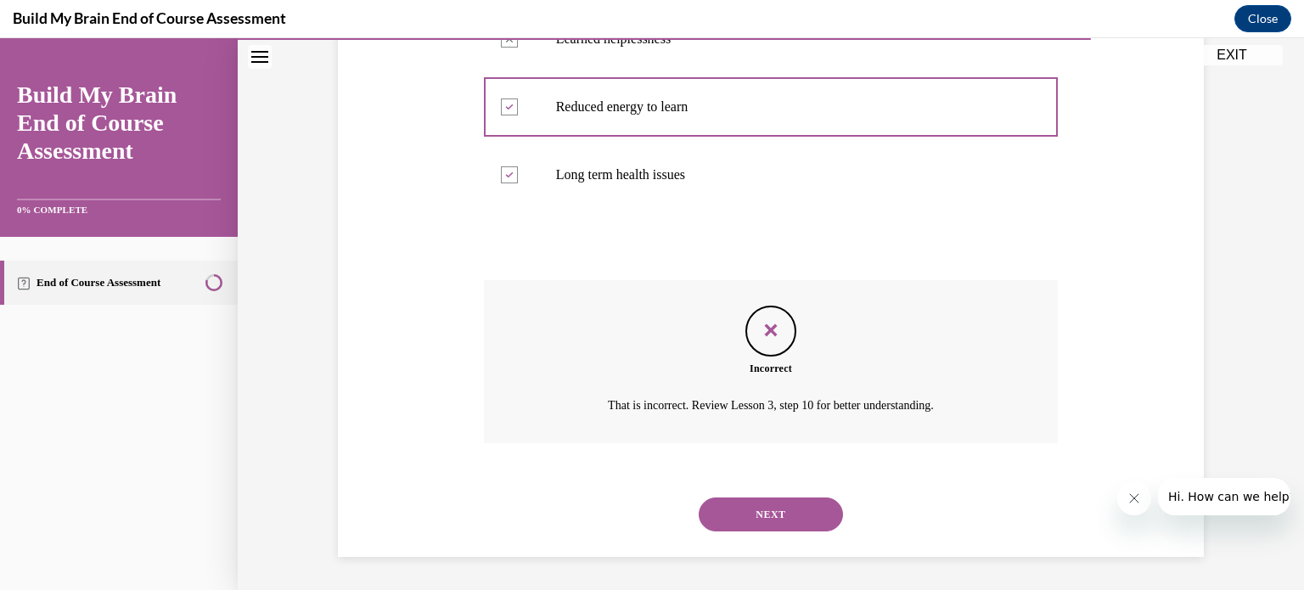
click at [647, 512] on button "NEXT" at bounding box center [771, 515] width 144 height 34
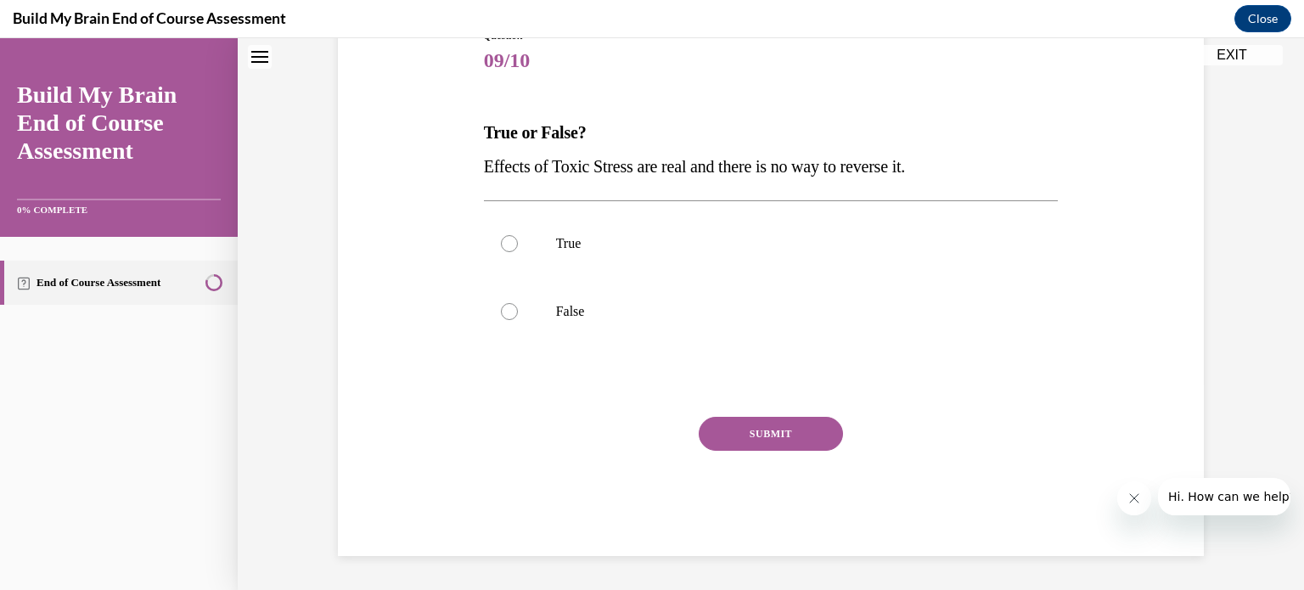
scroll to position [51, 0]
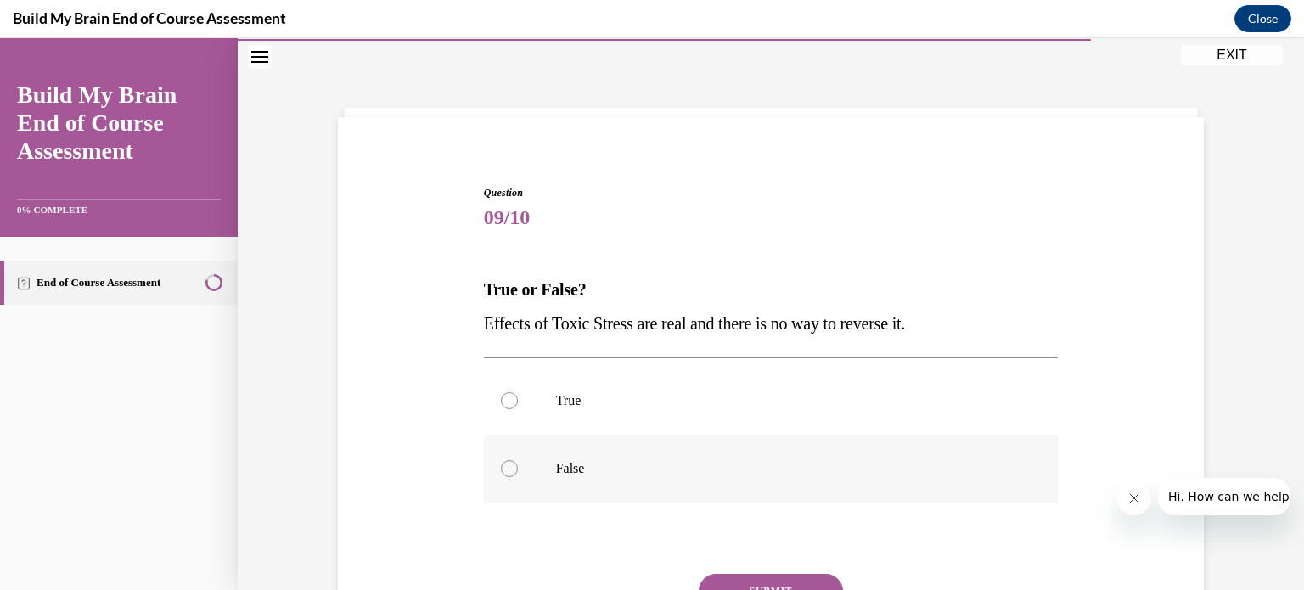
click at [558, 461] on p "False" at bounding box center [786, 468] width 460 height 17
click at [518, 461] on input "False" at bounding box center [509, 468] width 17 height 17
radio input "true"
click at [647, 571] on button "SUBMIT" at bounding box center [771, 591] width 144 height 34
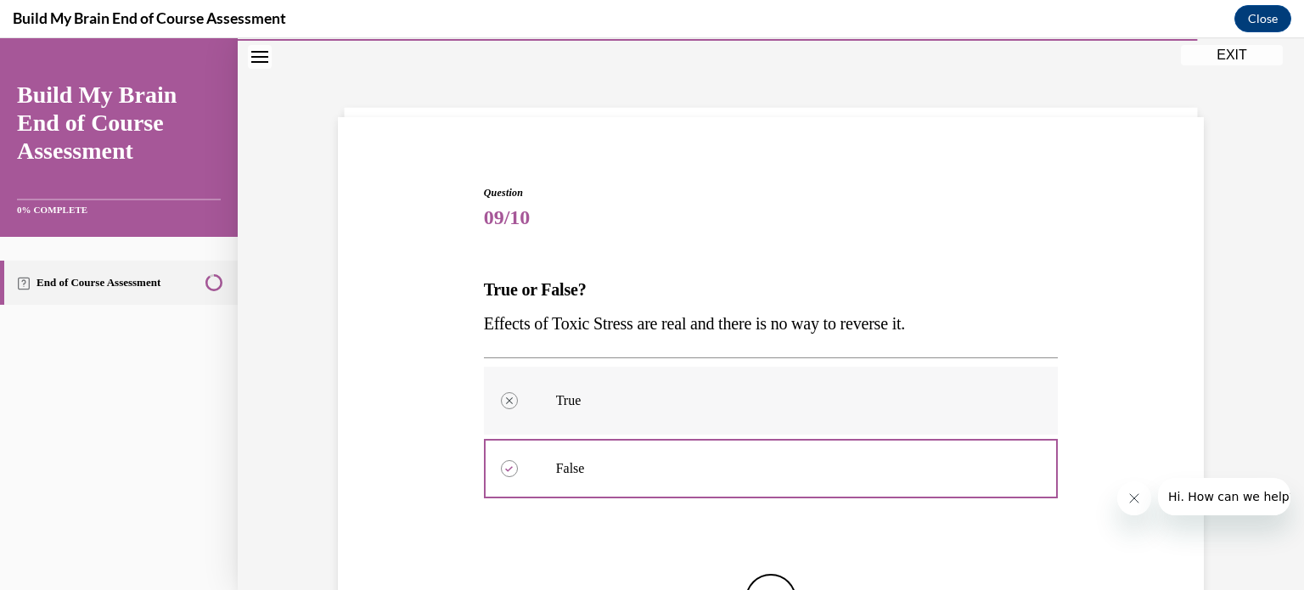
scroll to position [261, 0]
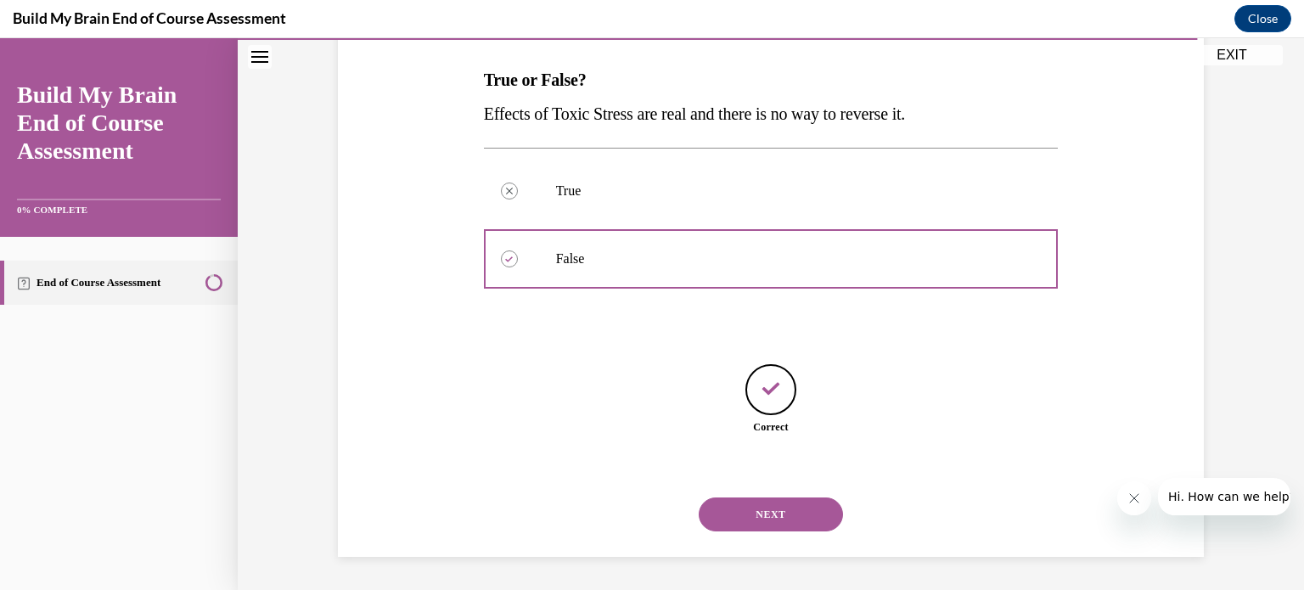
click at [647, 513] on button "NEXT" at bounding box center [771, 515] width 144 height 34
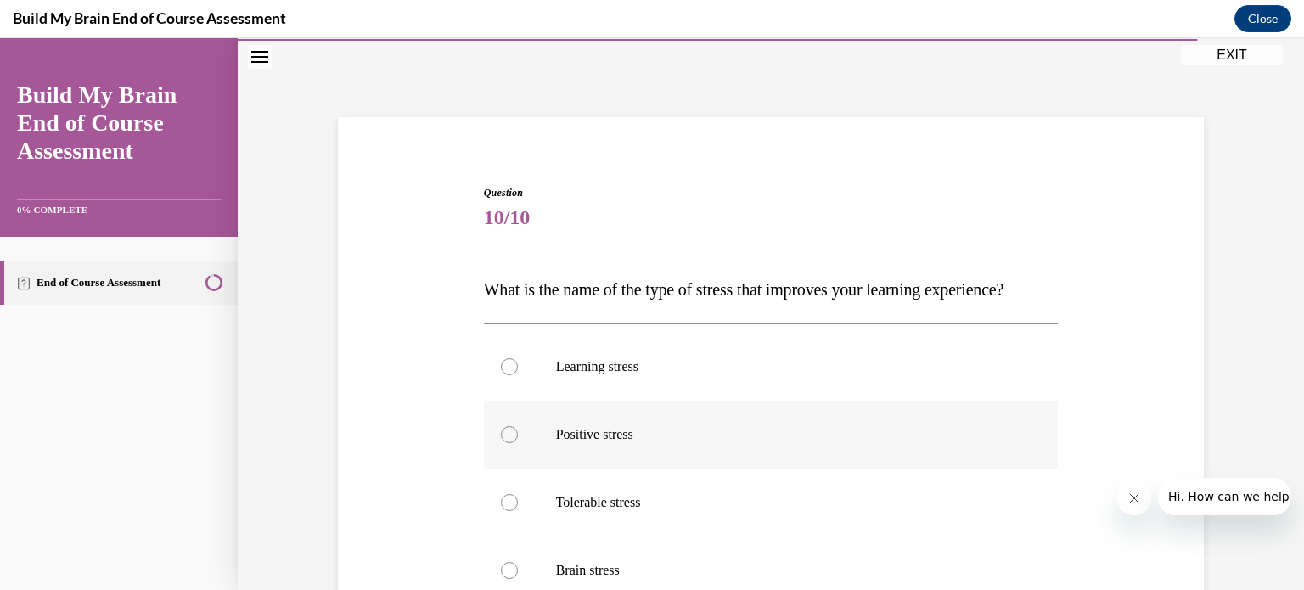
click at [614, 443] on p "Positive stress" at bounding box center [786, 434] width 460 height 17
click at [518, 443] on input "Positive stress" at bounding box center [509, 434] width 17 height 17
radio input "true"
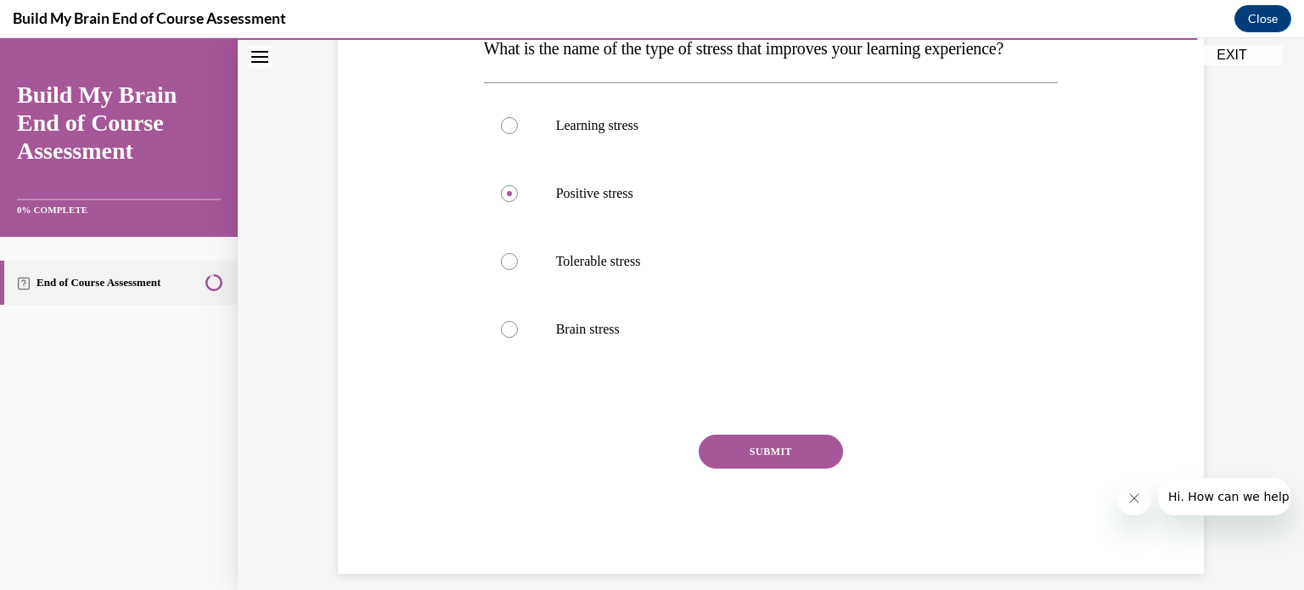
click at [647, 469] on button "SUBMIT" at bounding box center [771, 452] width 144 height 34
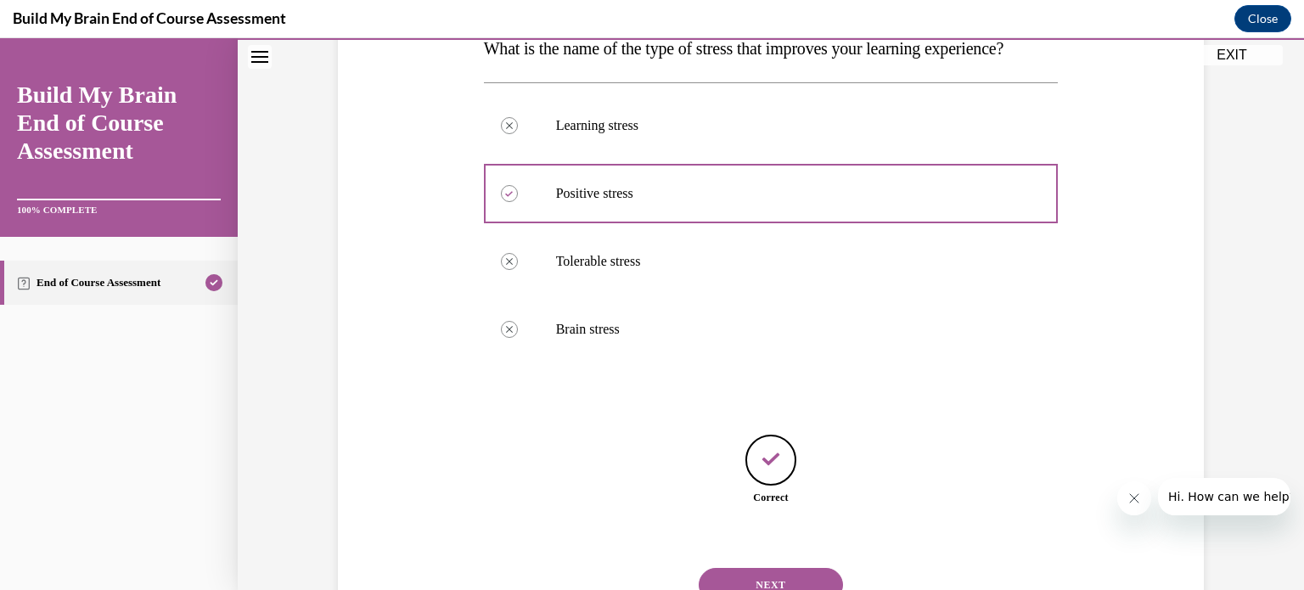
scroll to position [396, 0]
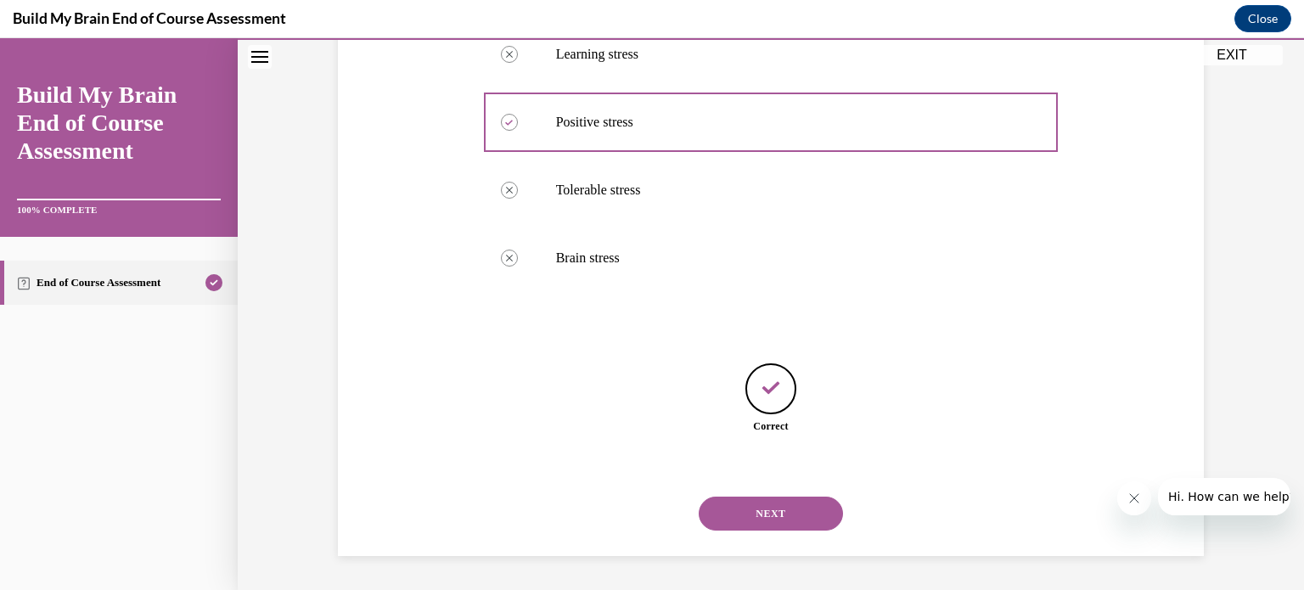
click at [647, 511] on button "NEXT" at bounding box center [771, 514] width 144 height 34
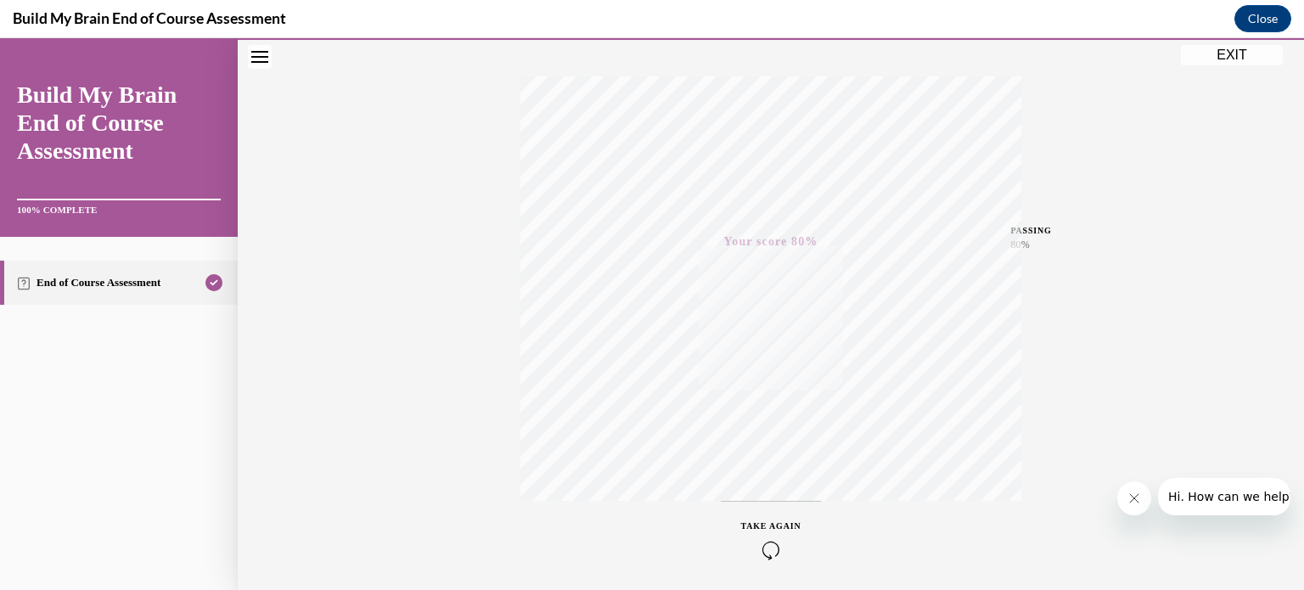
scroll to position [318, 0]
click at [647, 53] on button "EXIT" at bounding box center [1232, 55] width 102 height 20
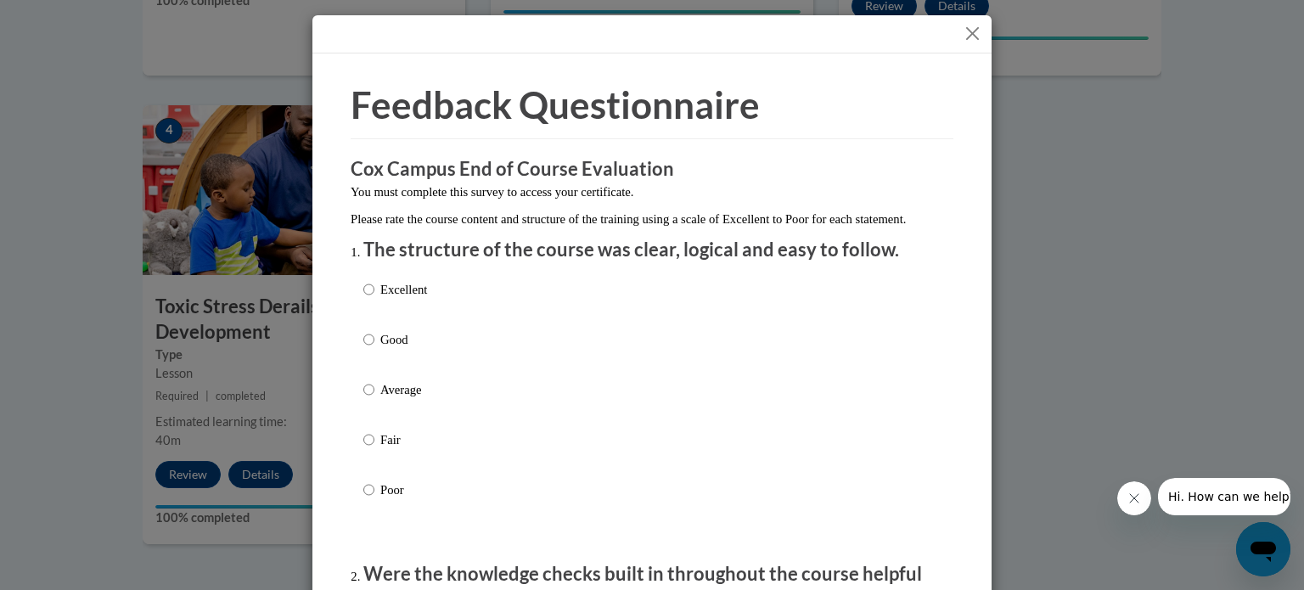
click at [380, 349] on p "Good" at bounding box center [403, 339] width 47 height 19
click at [374, 349] on input "Good" at bounding box center [368, 339] width 11 height 19
radio input "true"
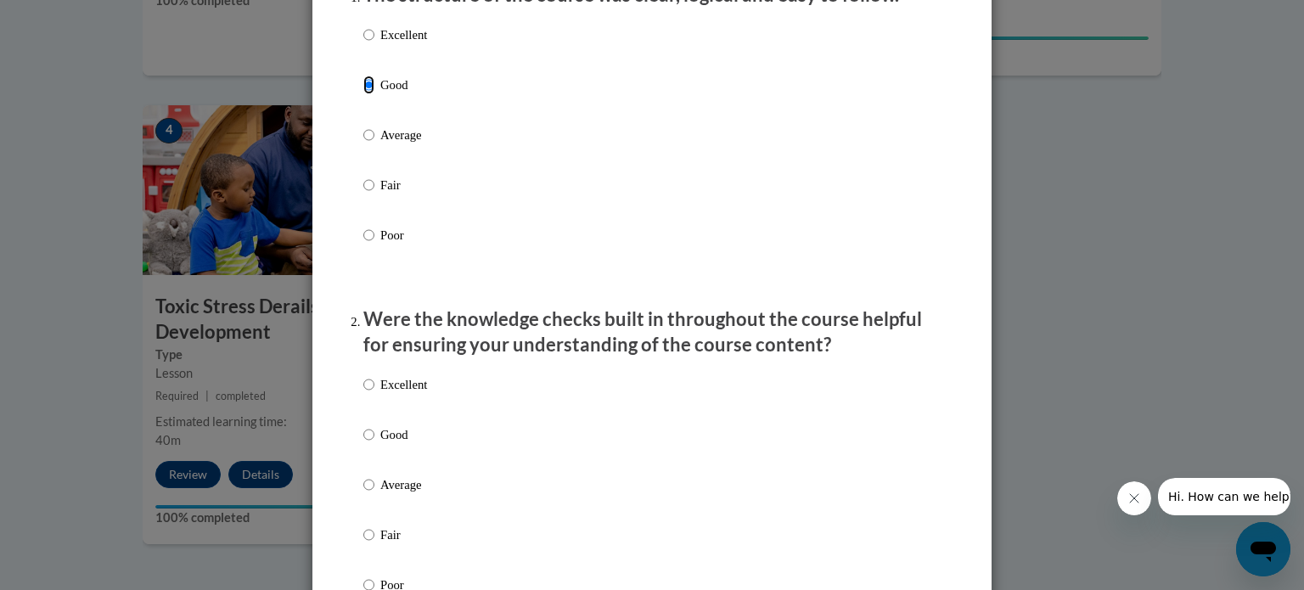
scroll to position [340, 0]
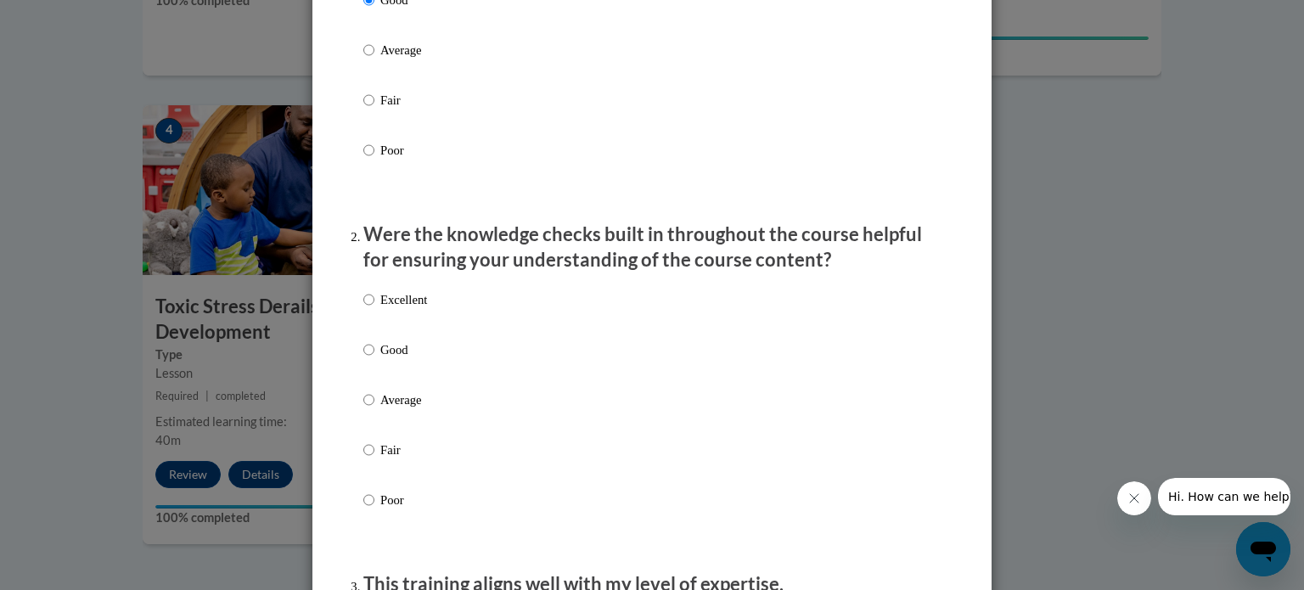
click at [390, 359] on p "Good" at bounding box center [403, 349] width 47 height 19
click at [374, 359] on input "Good" at bounding box center [368, 349] width 11 height 19
radio input "true"
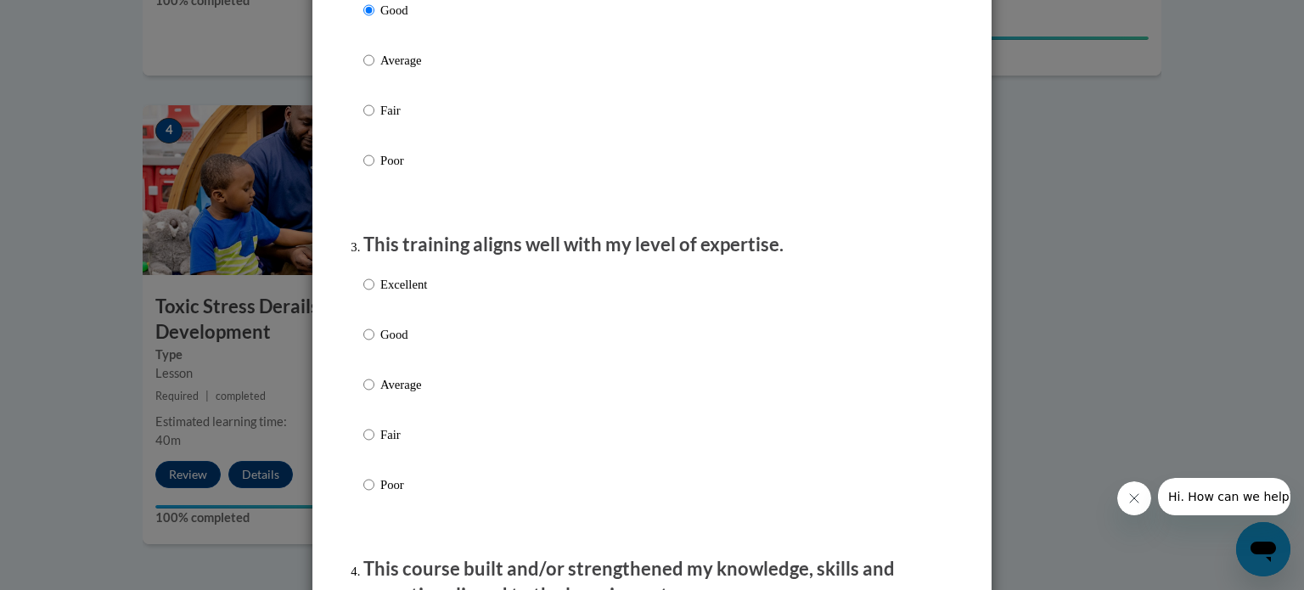
click at [395, 366] on label "Good" at bounding box center [395, 348] width 64 height 46
click at [374, 344] on input "Good" at bounding box center [368, 334] width 11 height 19
radio input "true"
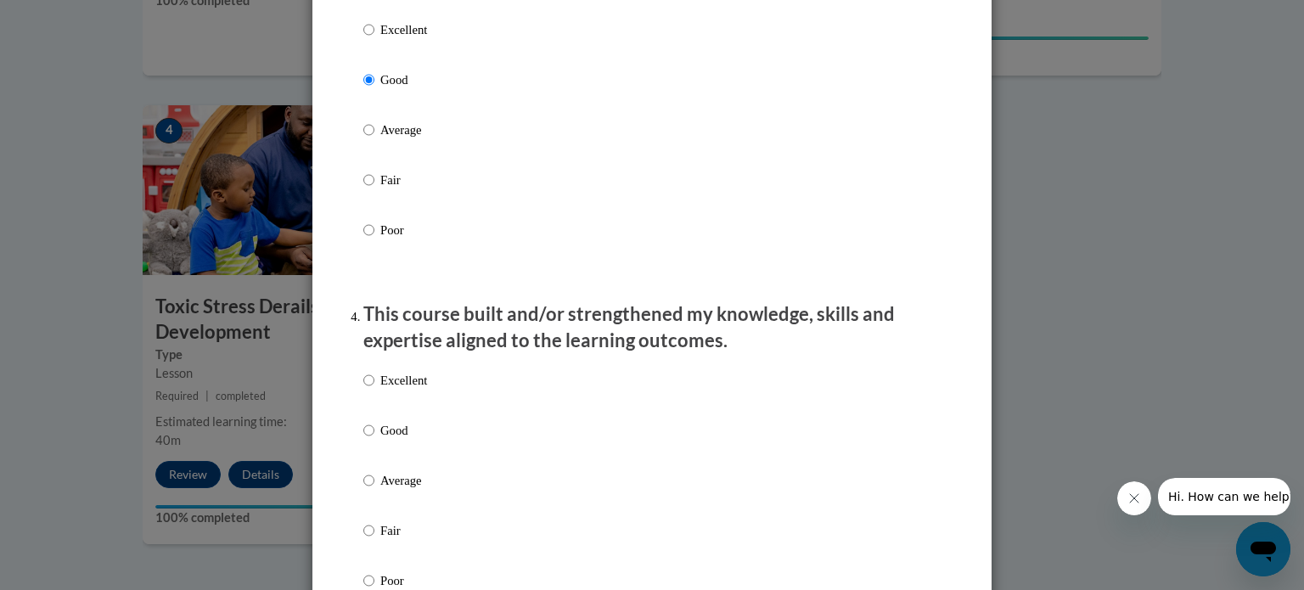
click at [388, 440] on p "Good" at bounding box center [403, 430] width 47 height 19
click at [374, 440] on input "Good" at bounding box center [368, 430] width 11 height 19
radio input "true"
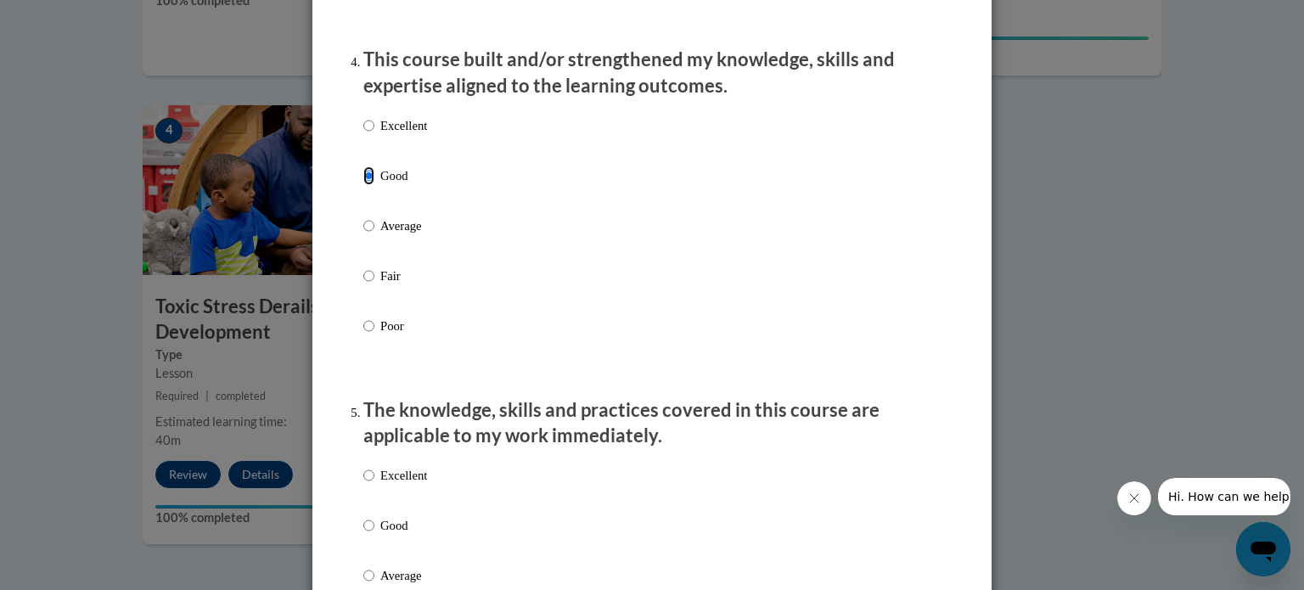
scroll to position [1273, 0]
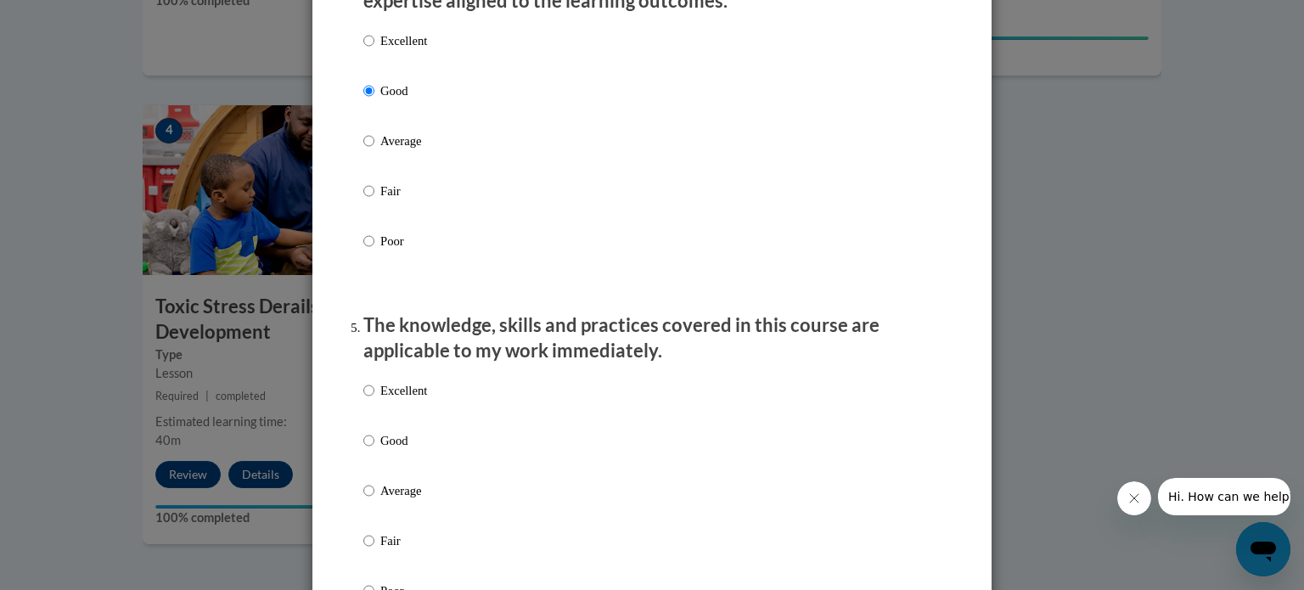
click at [407, 500] on p "Average" at bounding box center [403, 490] width 47 height 19
click at [374, 500] on input "Average" at bounding box center [368, 490] width 11 height 19
radio input "true"
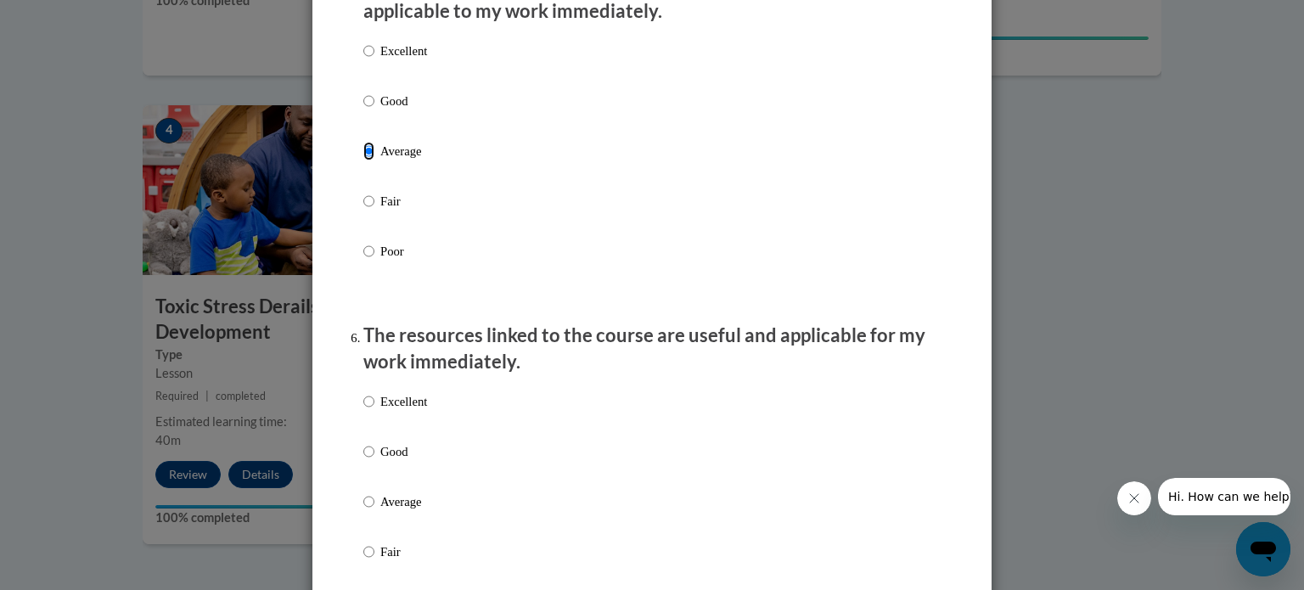
scroll to position [1698, 0]
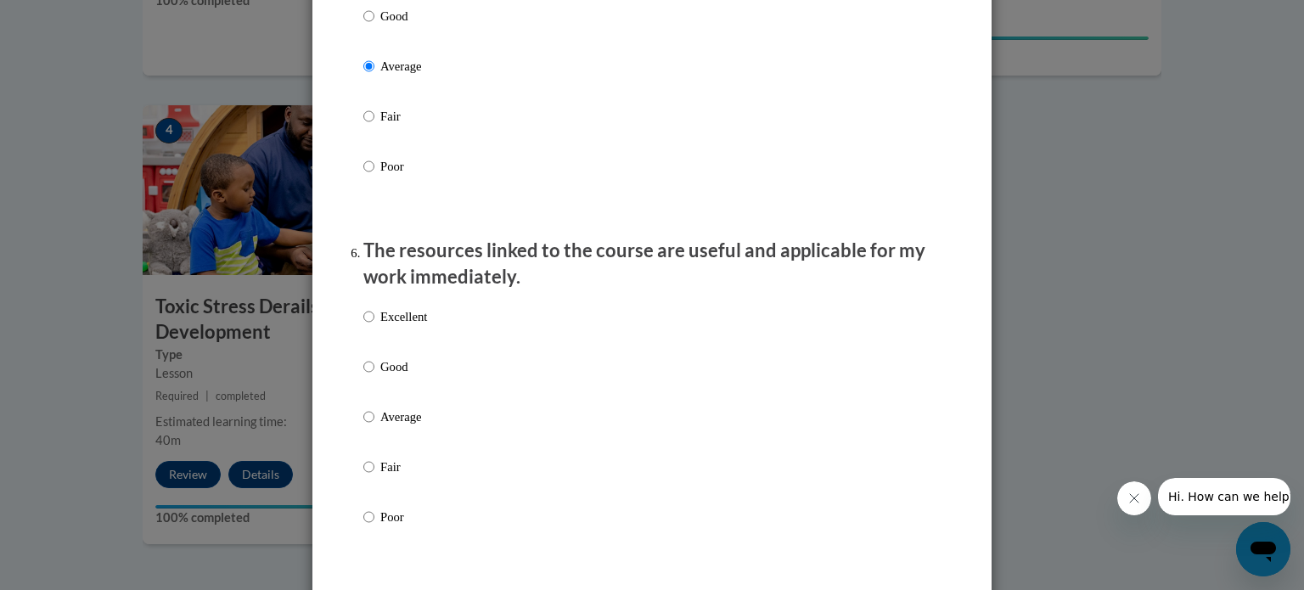
click at [411, 320] on div "Excellent Good Average Fair Poor" at bounding box center [395, 430] width 64 height 263
click at [414, 326] on p "Excellent" at bounding box center [403, 316] width 47 height 19
click at [374, 326] on input "Excellent" at bounding box center [368, 316] width 11 height 19
radio input "true"
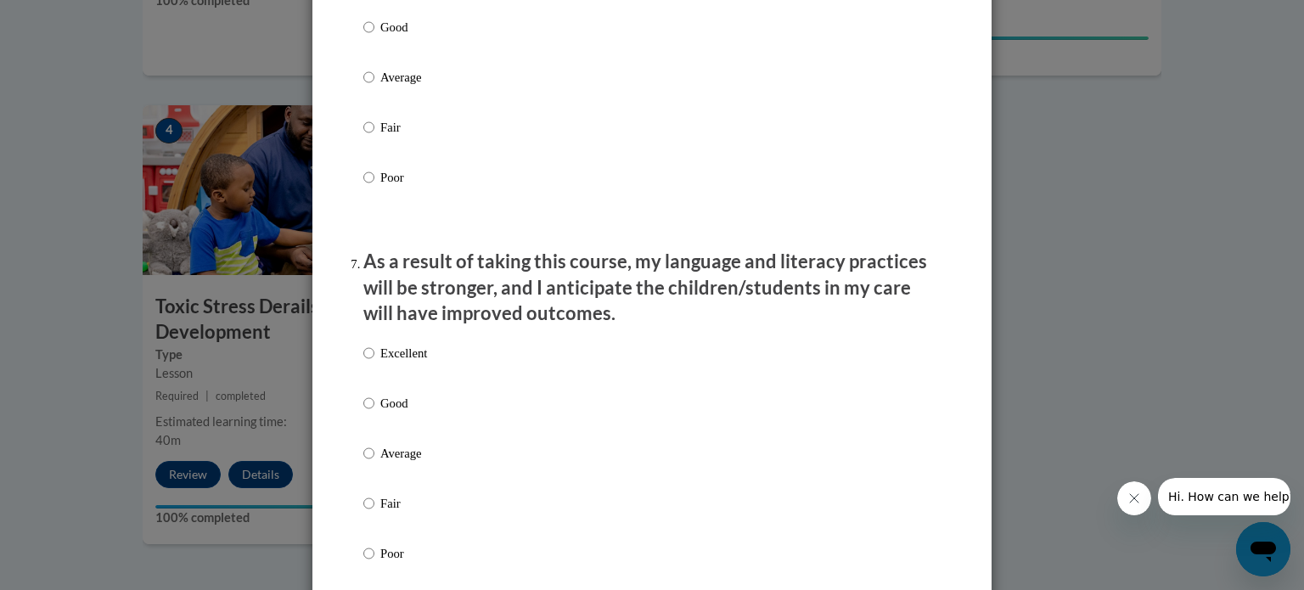
scroll to position [2122, 0]
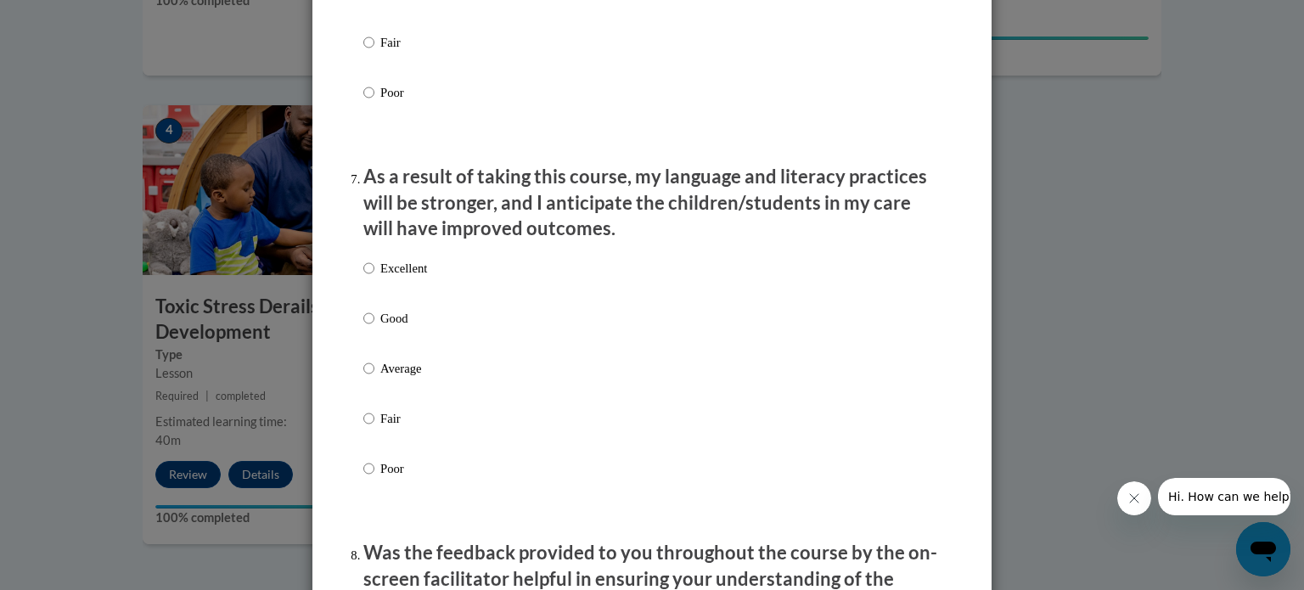
click at [394, 305] on label "Excellent" at bounding box center [395, 282] width 64 height 46
click at [374, 278] on input "Excellent" at bounding box center [368, 268] width 11 height 19
radio input "true"
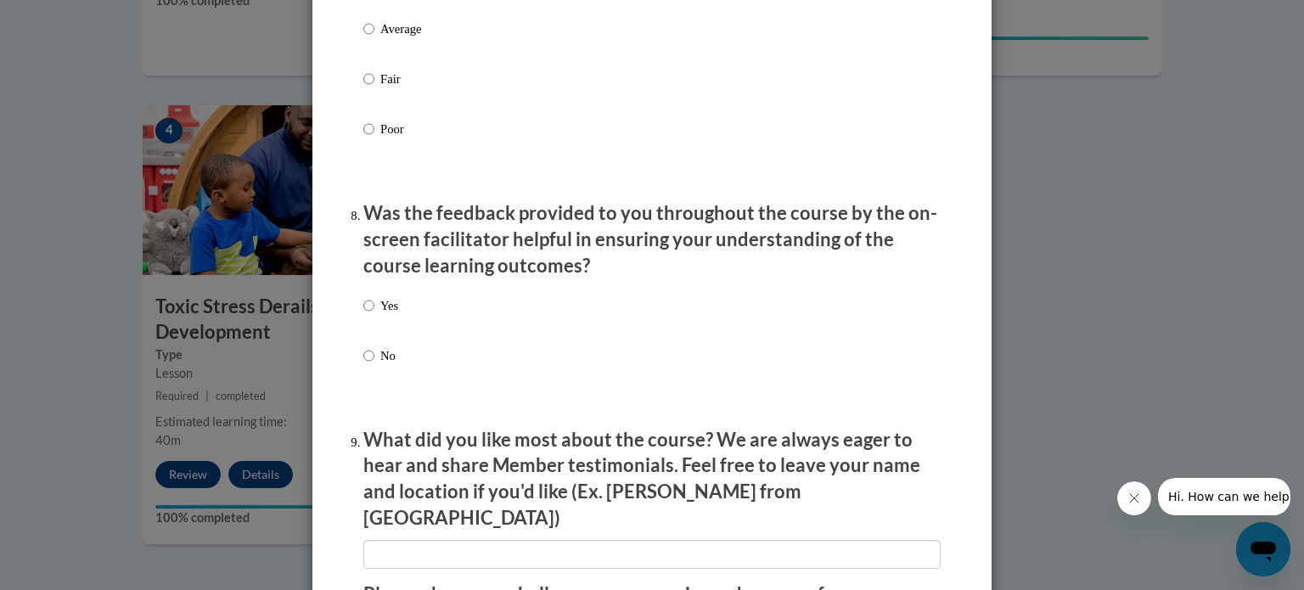
scroll to position [2547, 0]
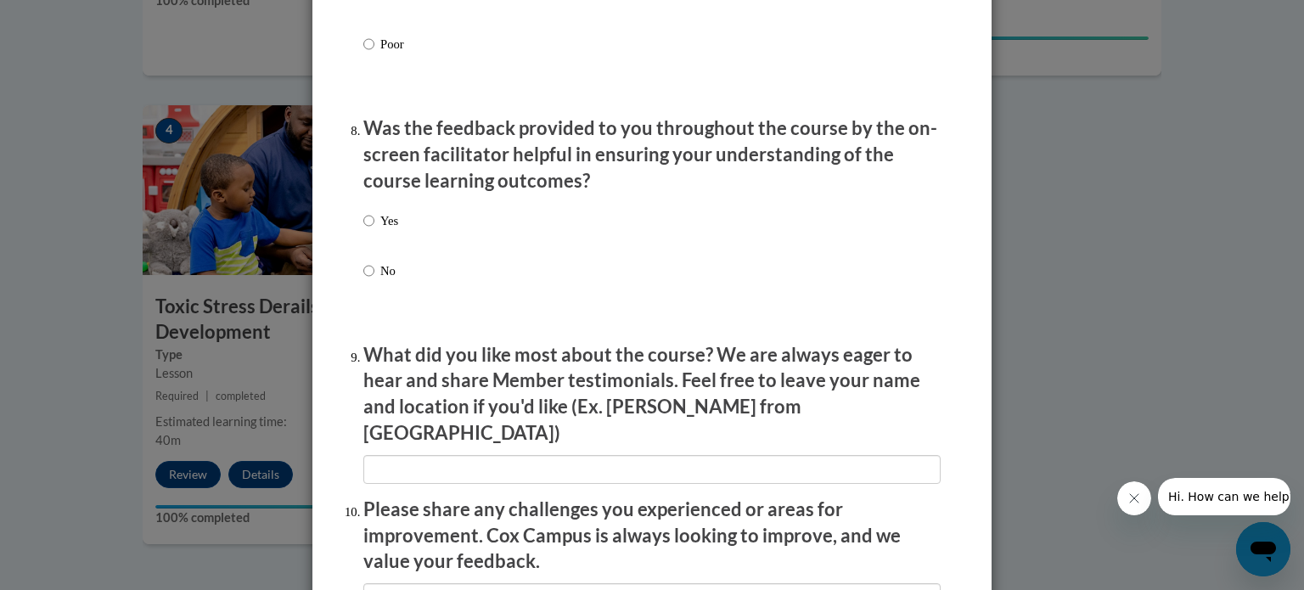
click at [387, 230] on p "Yes" at bounding box center [389, 220] width 18 height 19
click at [374, 230] on input "Yes" at bounding box center [368, 220] width 11 height 19
radio input "true"
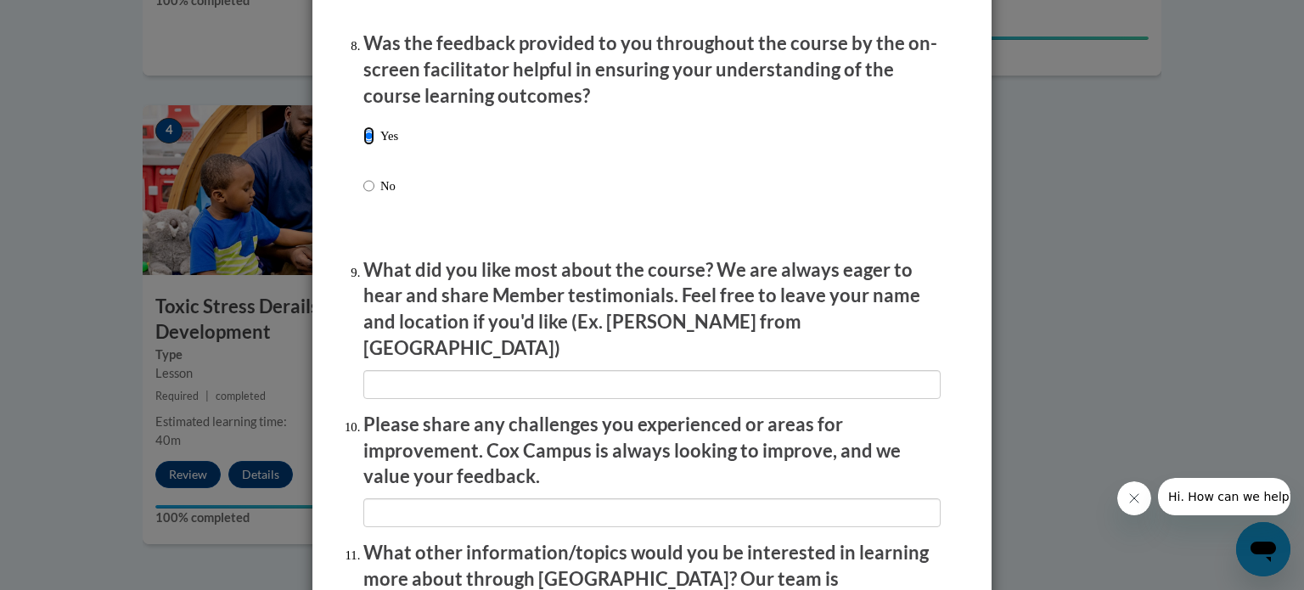
scroll to position [2717, 0]
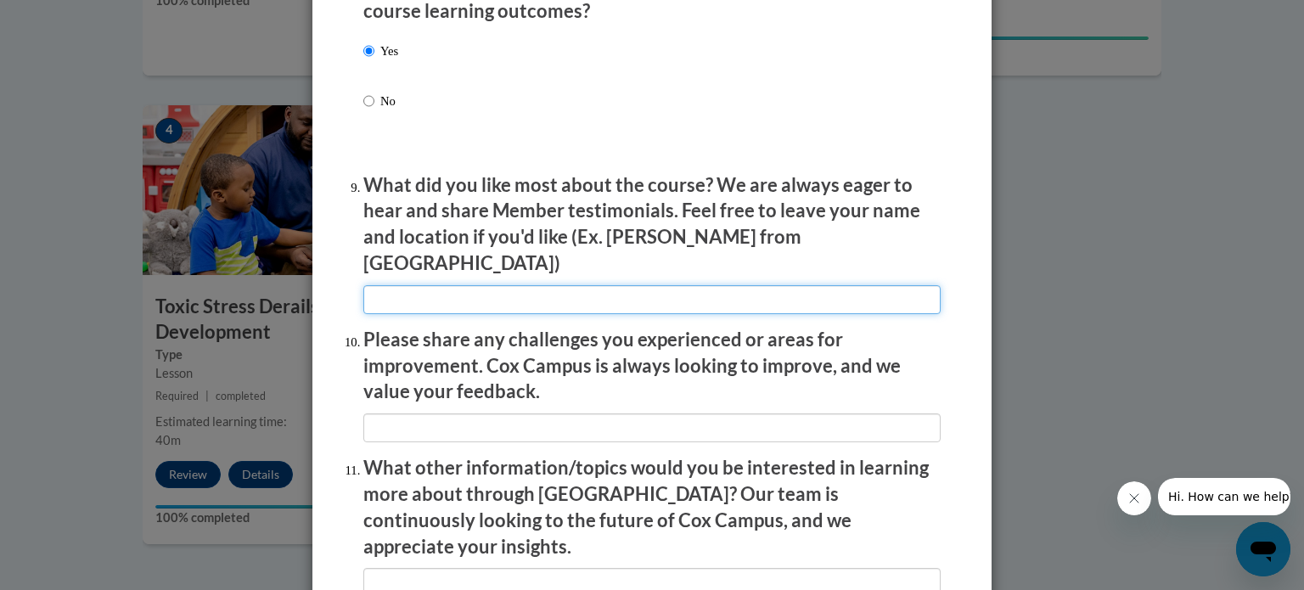
click at [428, 291] on input "textbox" at bounding box center [651, 299] width 577 height 29
type input "the speed of presentation"
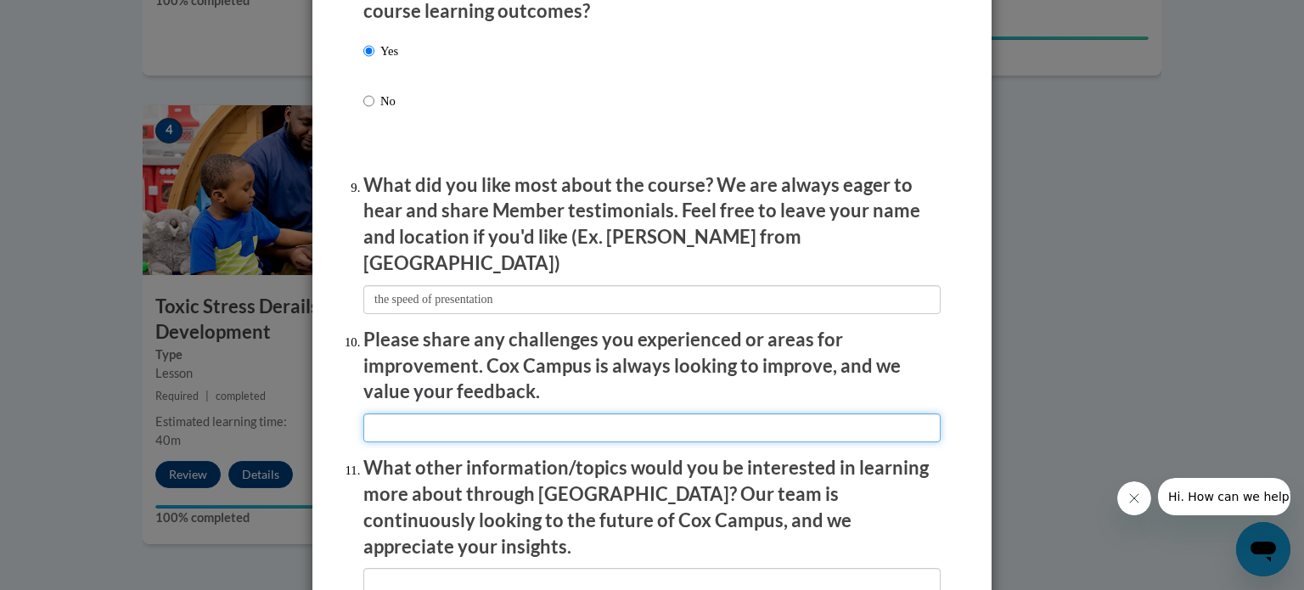
click at [436, 419] on input "textbox" at bounding box center [651, 427] width 577 height 29
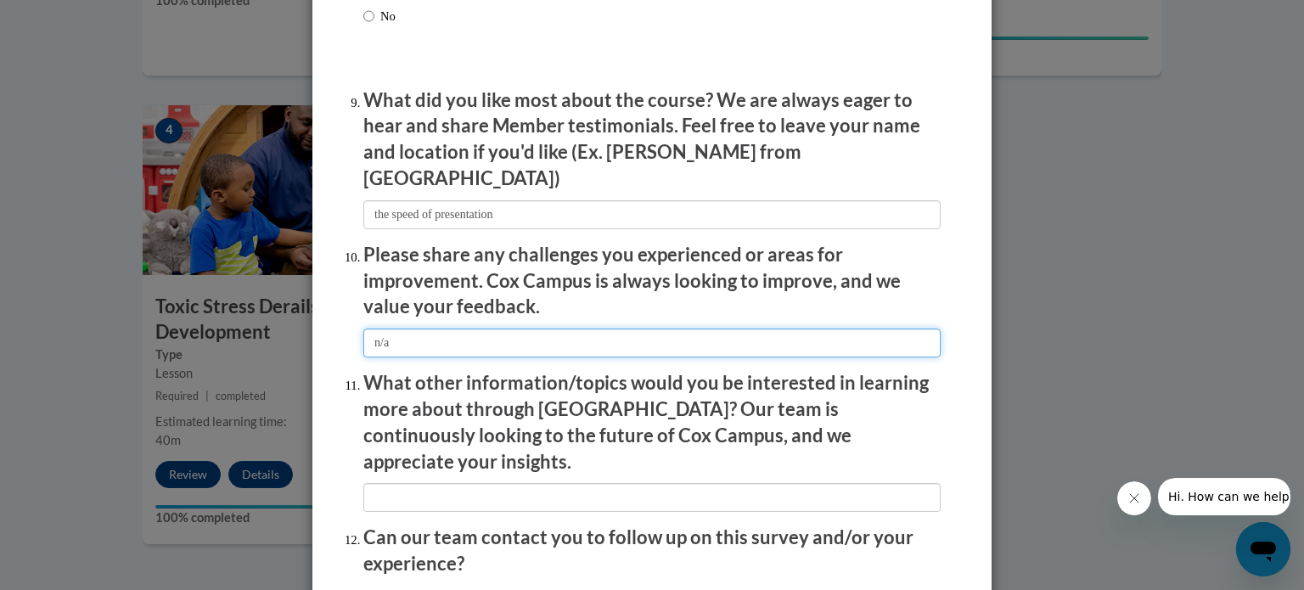
scroll to position [2887, 0]
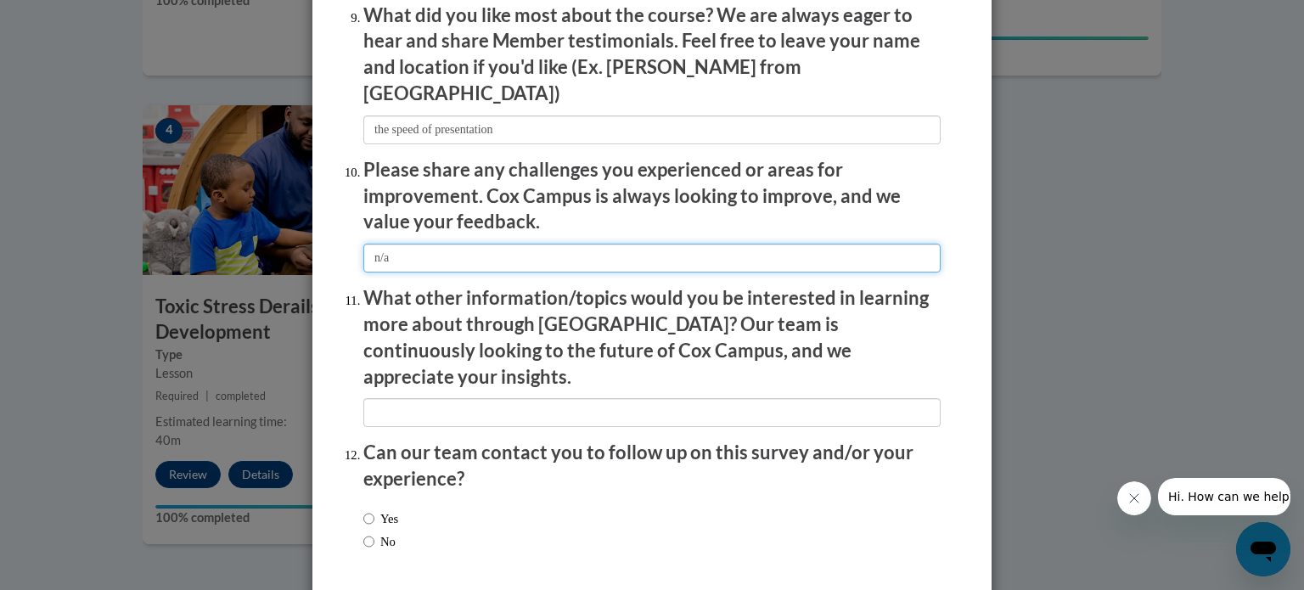
type input "n/a"
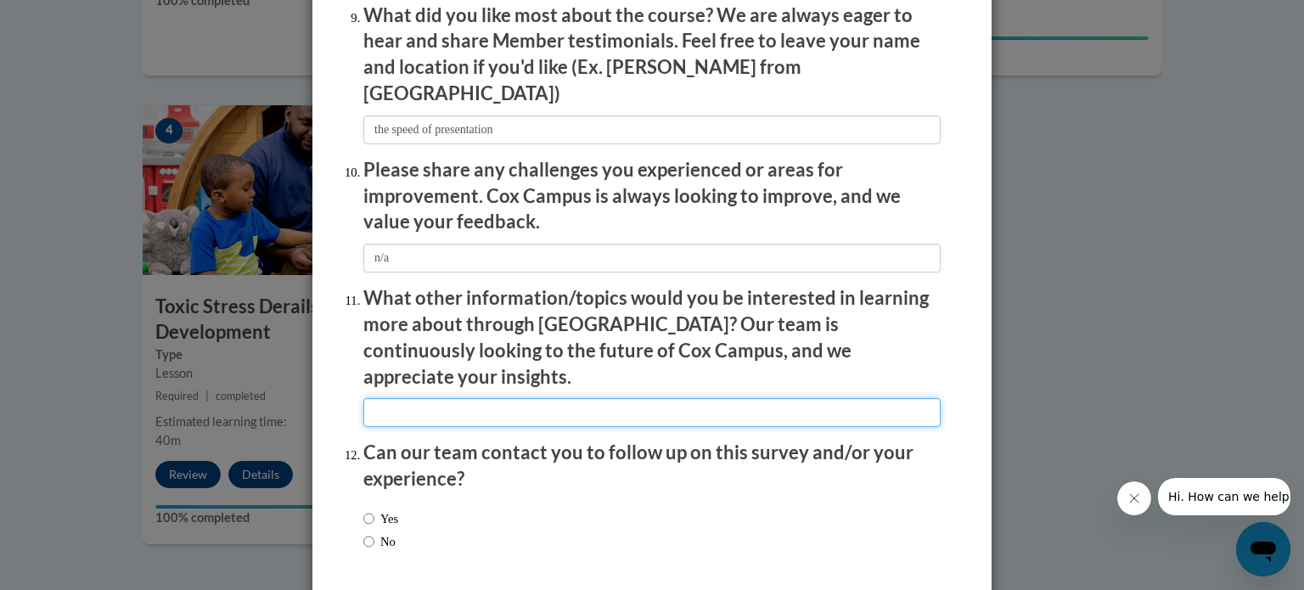
click at [528, 398] on input "textbox" at bounding box center [651, 412] width 577 height 29
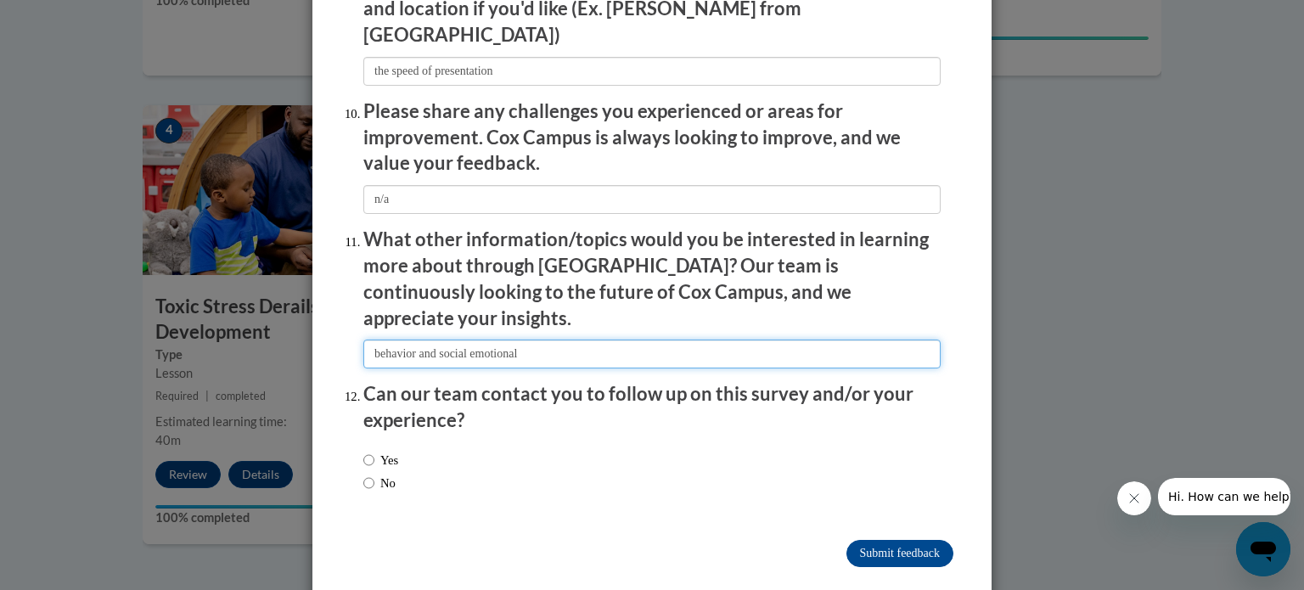
type input "behavior and social emotional"
click at [369, 474] on label "No" at bounding box center [379, 483] width 32 height 19
click at [369, 474] on input "No" at bounding box center [368, 483] width 11 height 19
radio input "true"
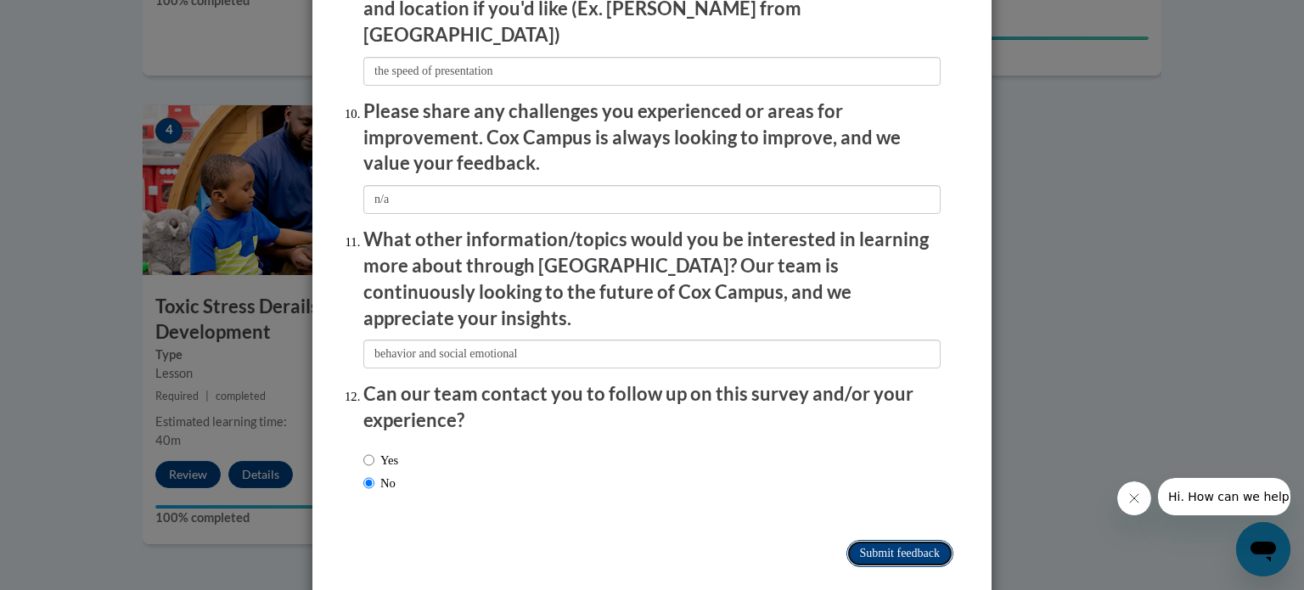
click at [647, 540] on input "Submit feedback" at bounding box center [899, 553] width 107 height 27
